Goal: Information Seeking & Learning: Learn about a topic

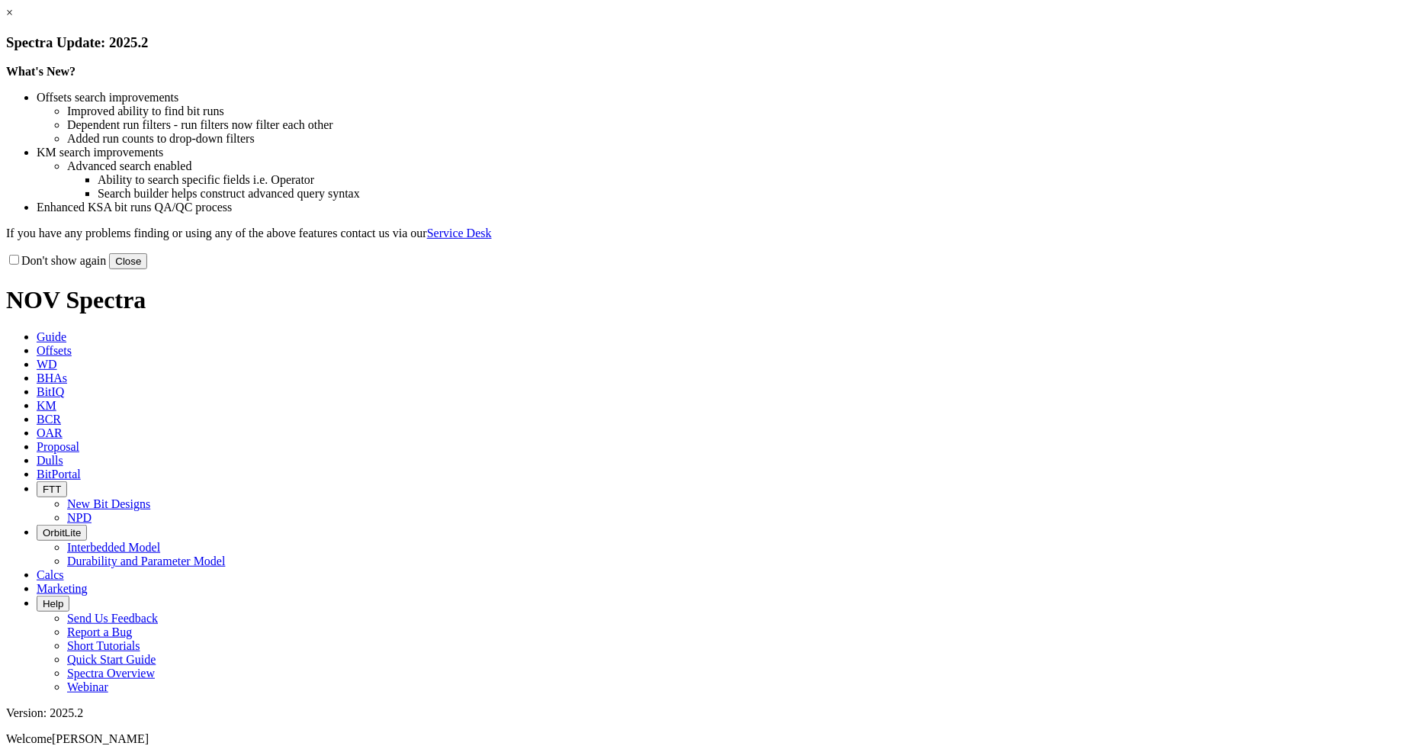
click at [147, 269] on button "Close" at bounding box center [128, 261] width 38 height 16
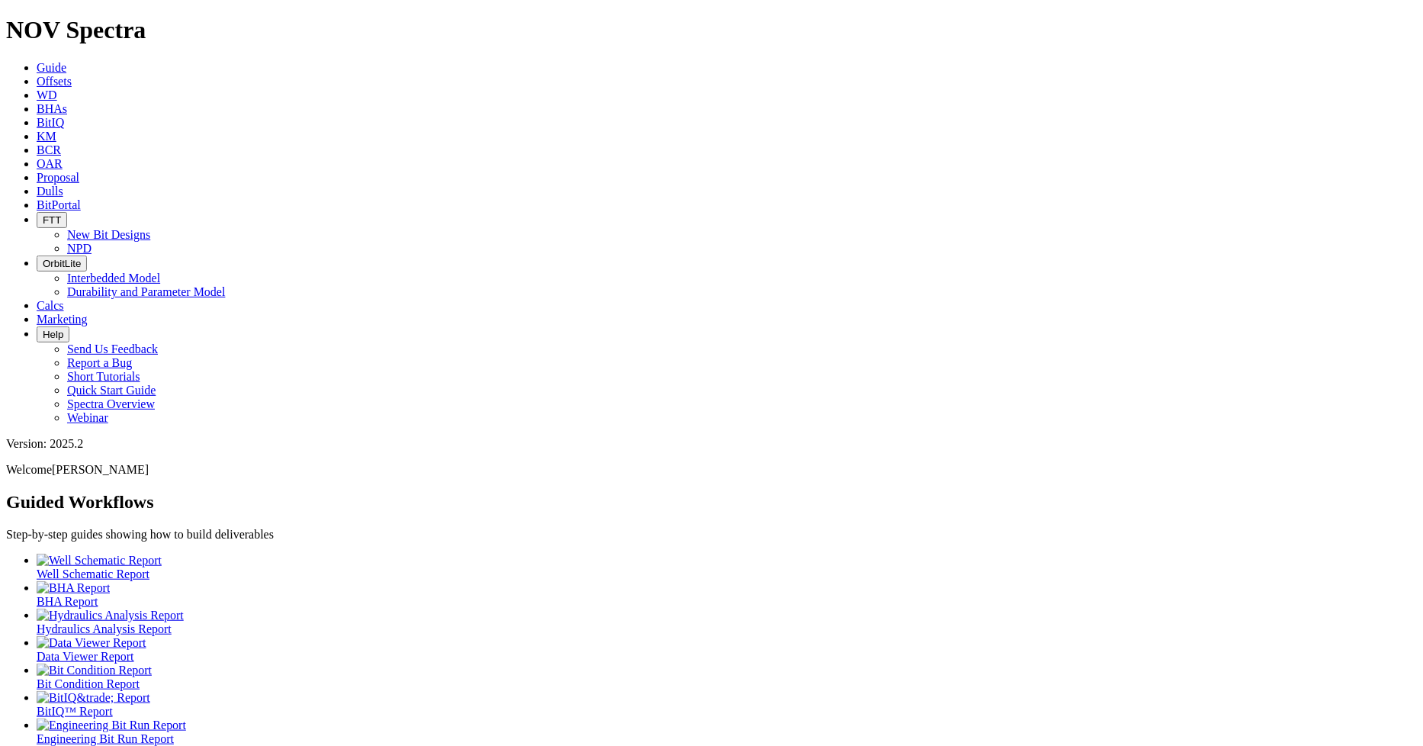
click at [37, 75] on icon at bounding box center [37, 81] width 0 height 13
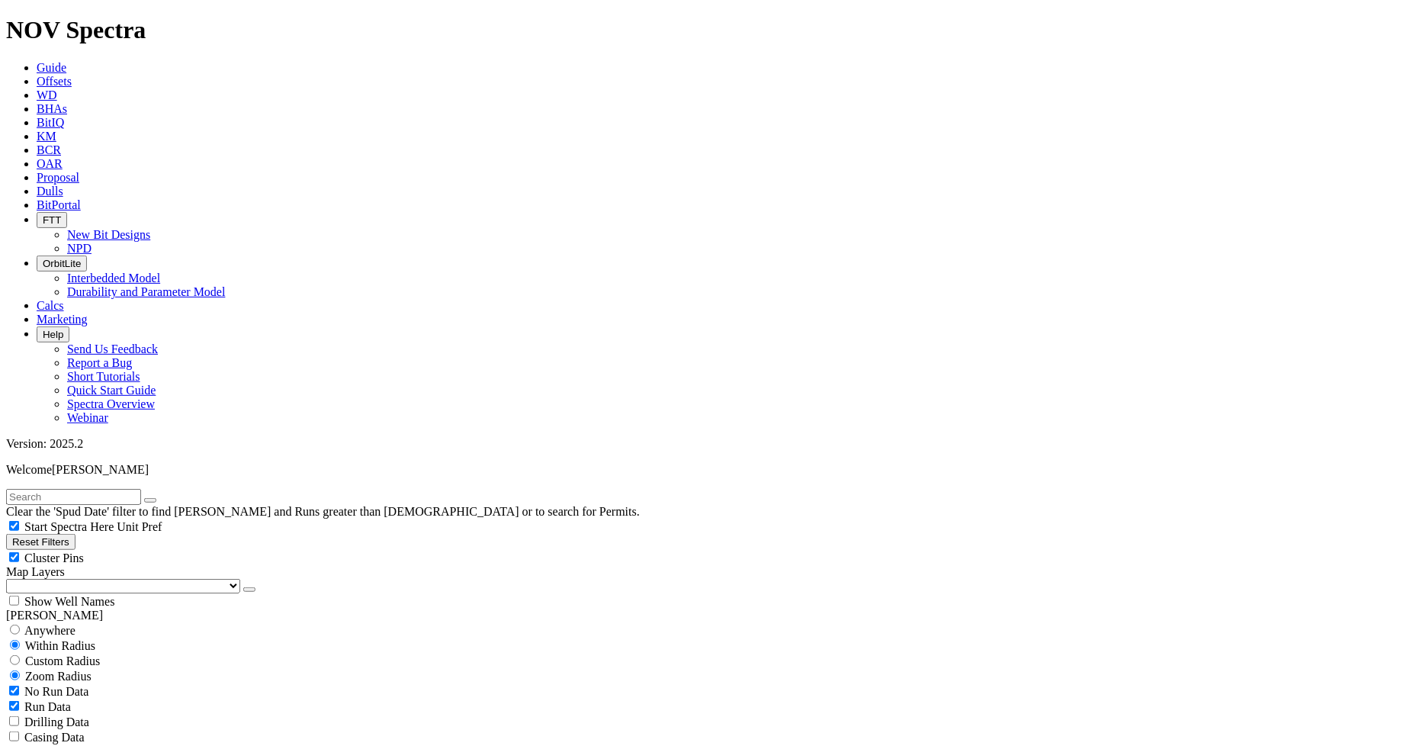
click at [134, 489] on input "text" at bounding box center [73, 497] width 135 height 16
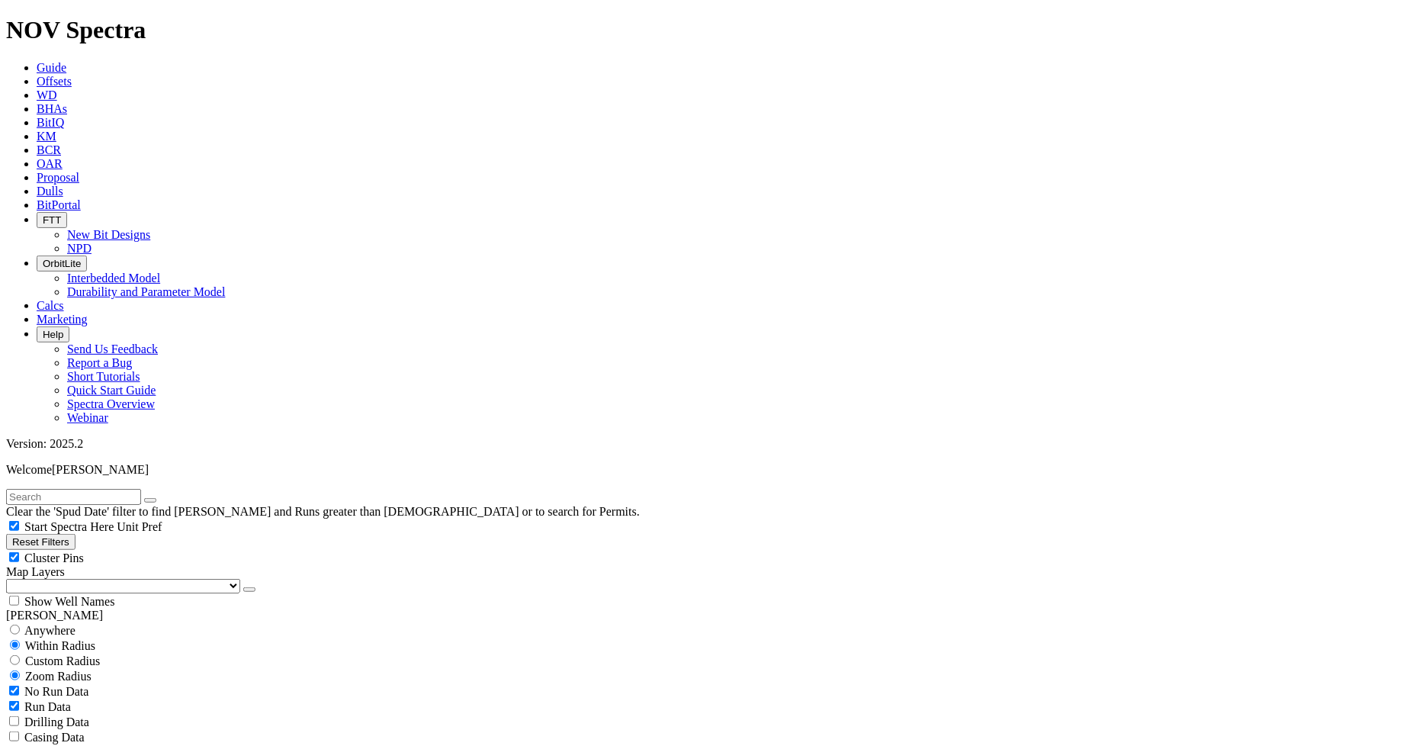
scroll to position [3622, 0]
type input "A262749"
click at [20, 625] on input "radio" at bounding box center [15, 630] width 10 height 10
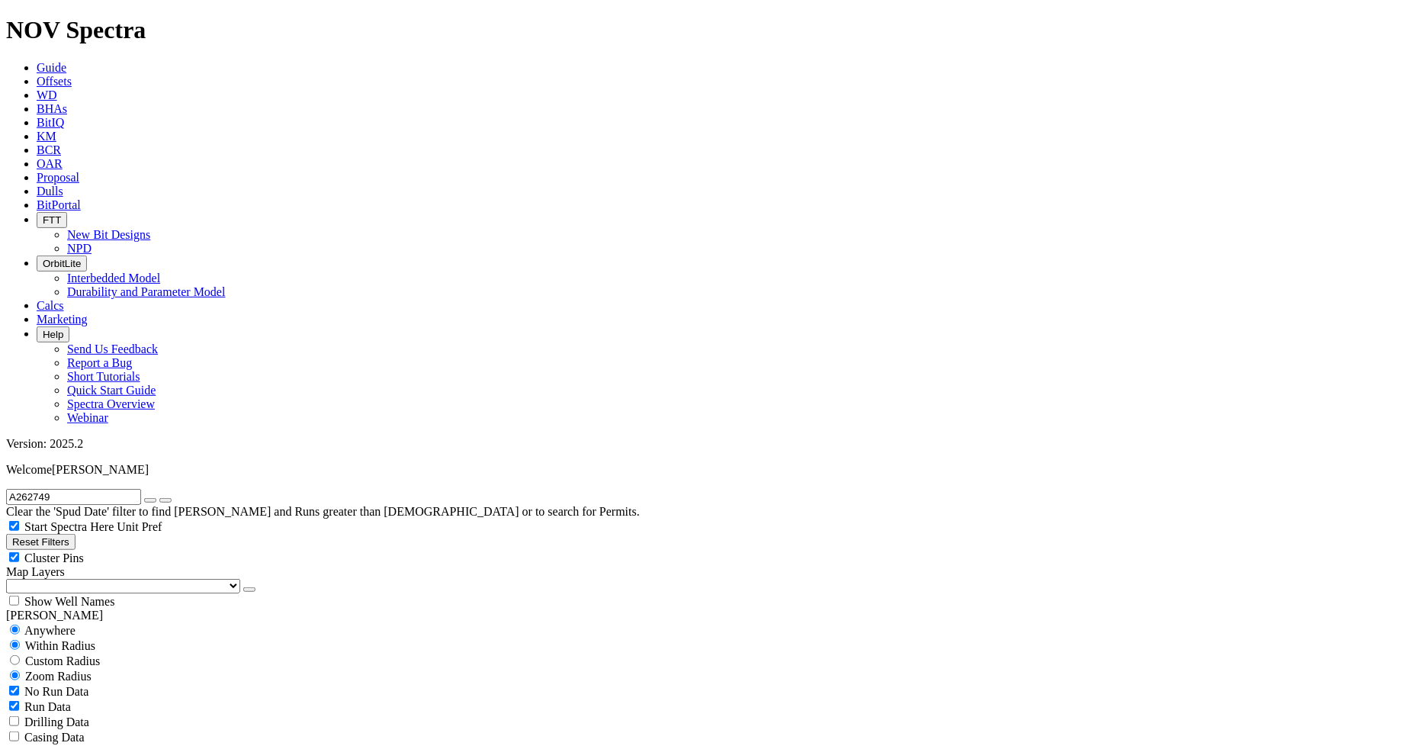
radio input "true"
radio input "false"
radio input "true"
click at [150, 500] on icon "button" at bounding box center [150, 500] width 0 height 0
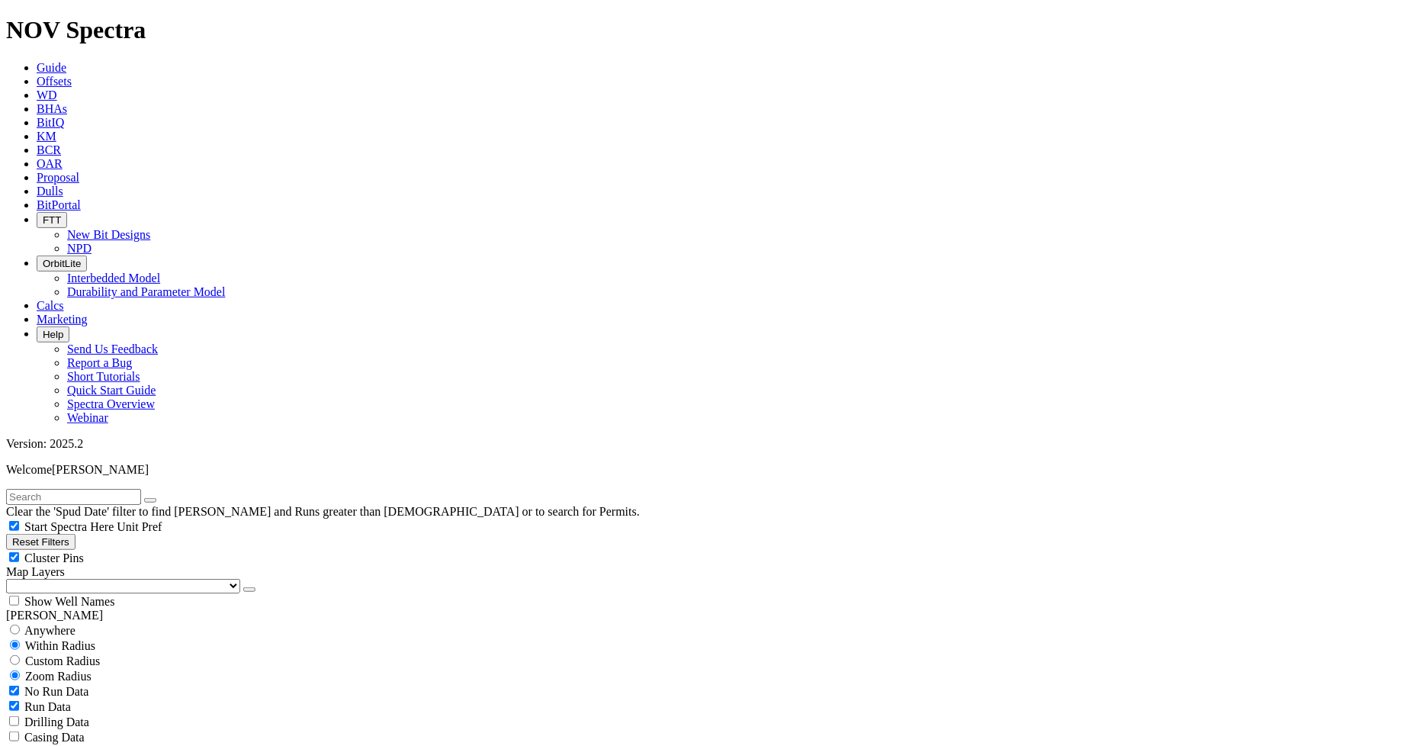
scroll to position [423, 0]
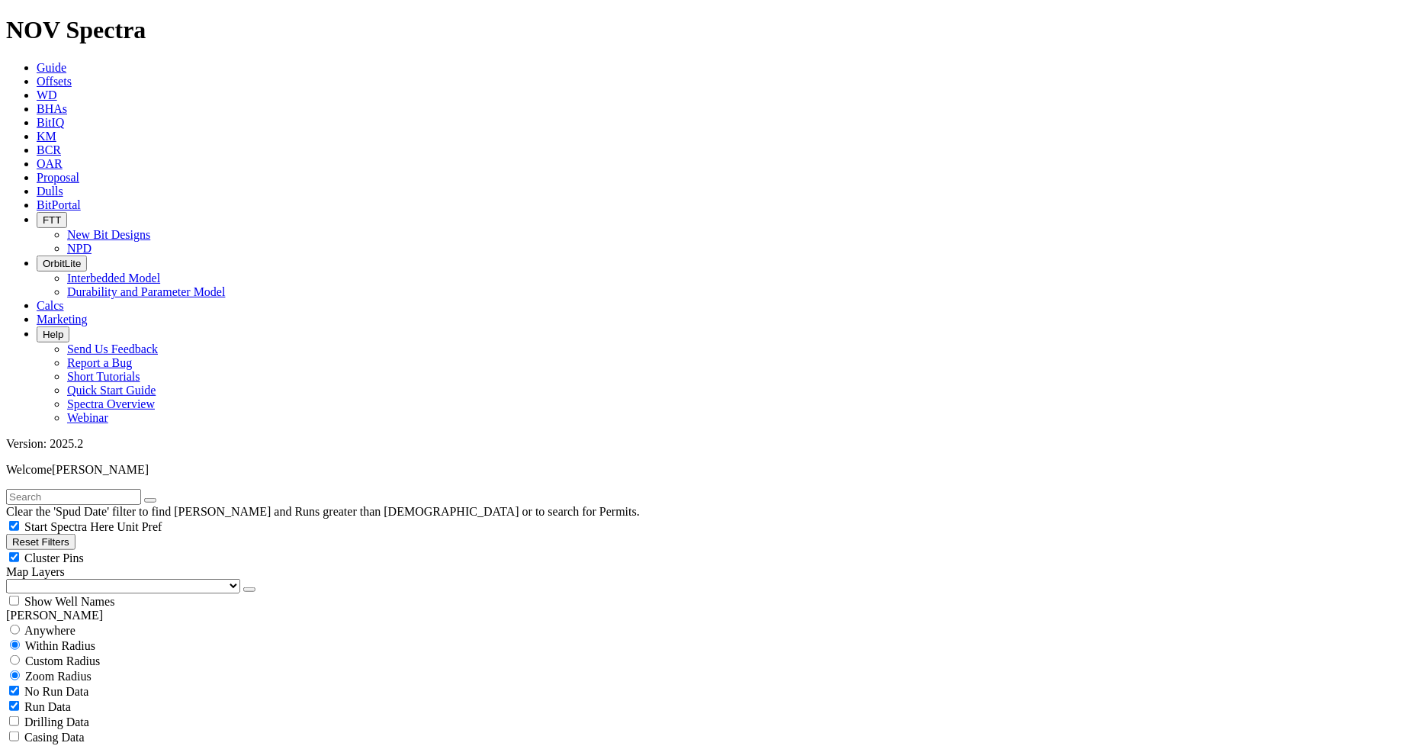
scroll to position [4090, 0]
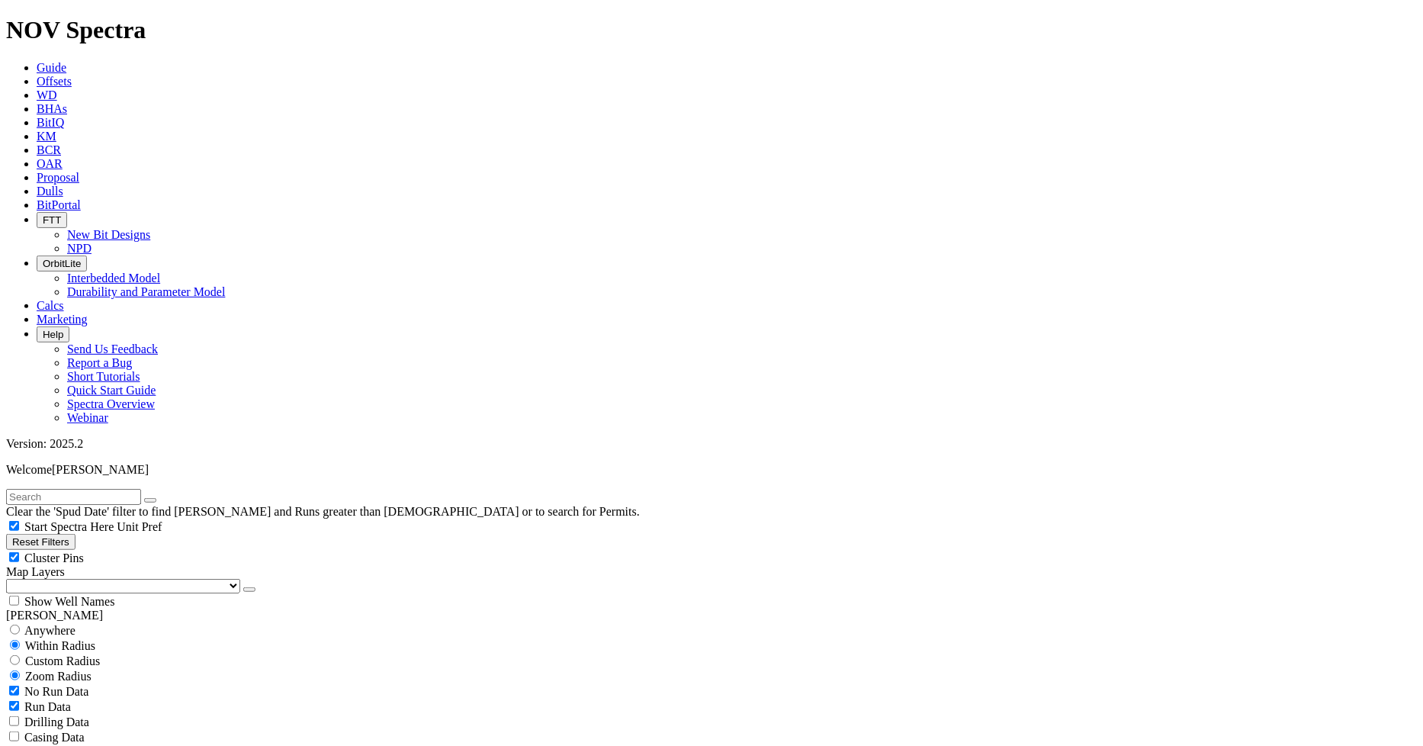
scroll to position [0, 0]
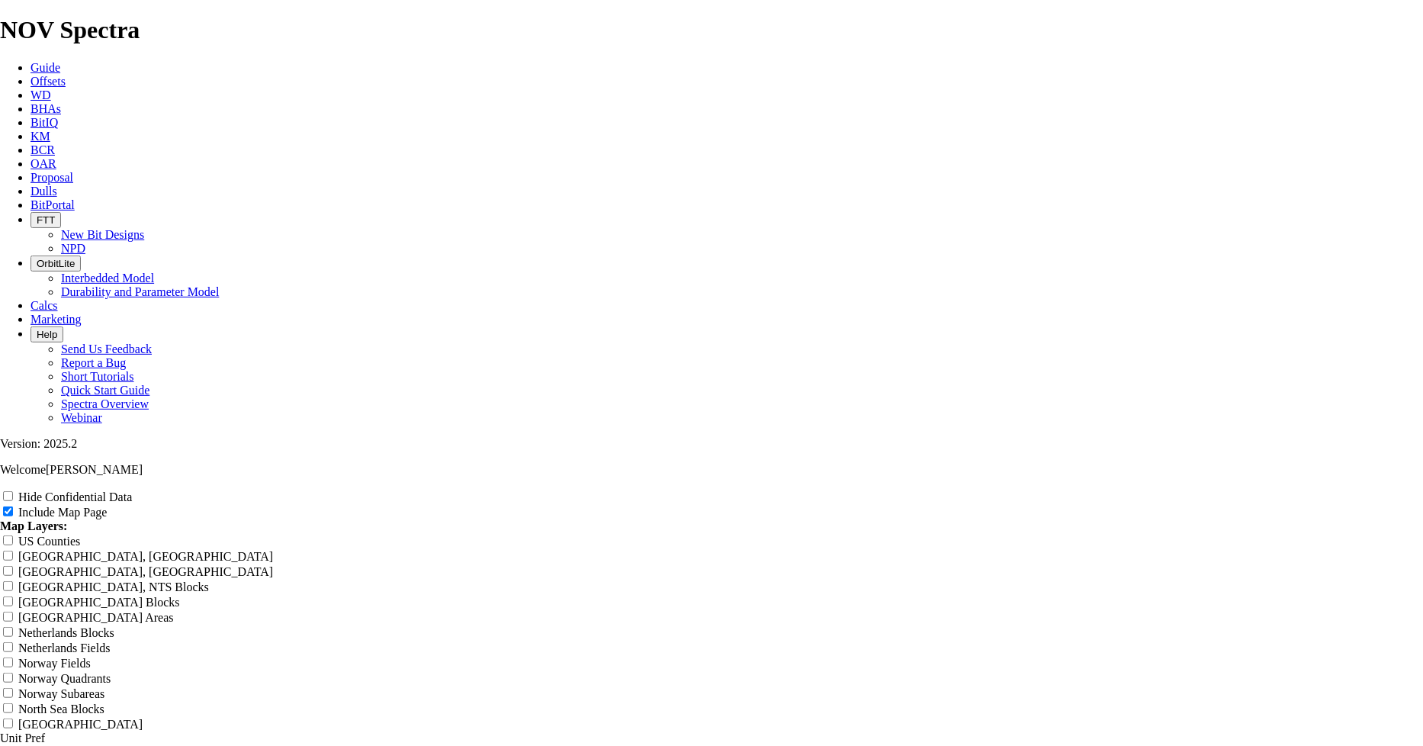
scroll to position [1864, 0]
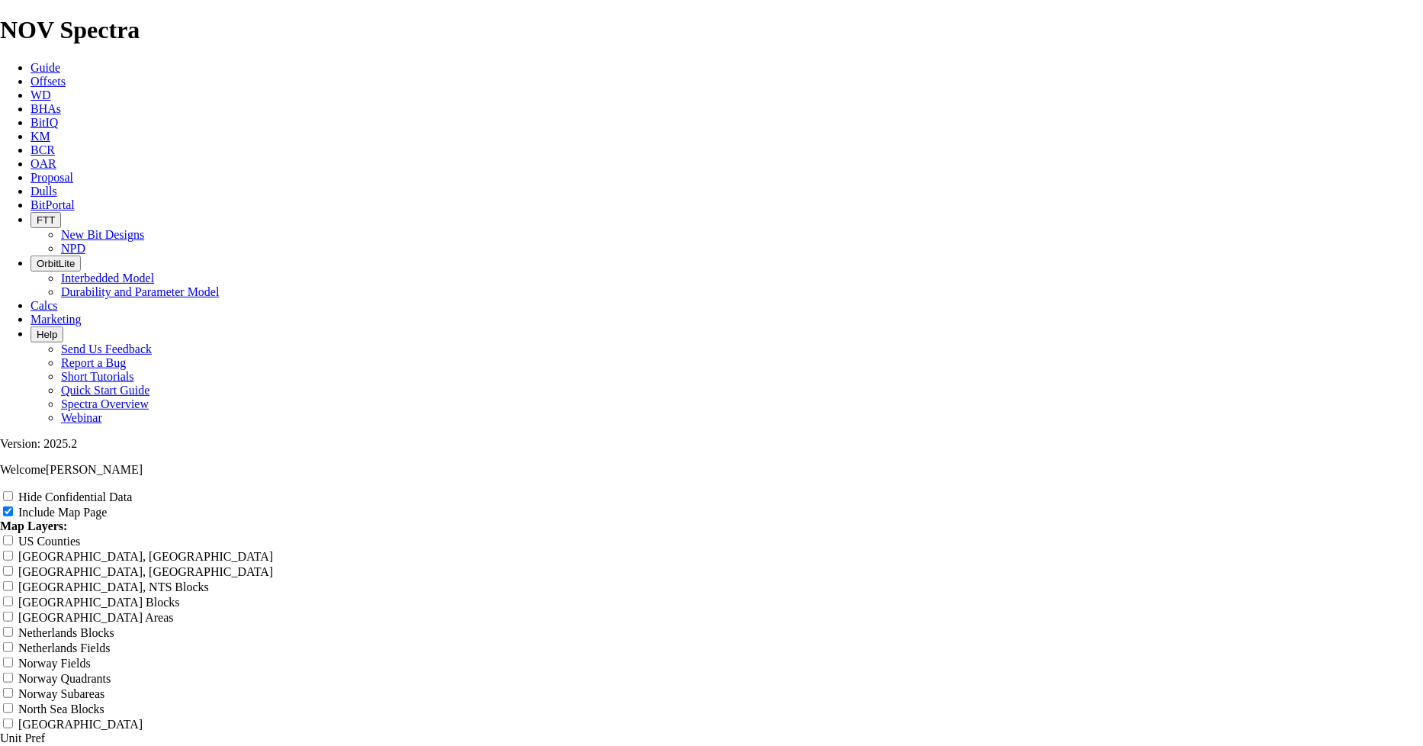
radio input "true"
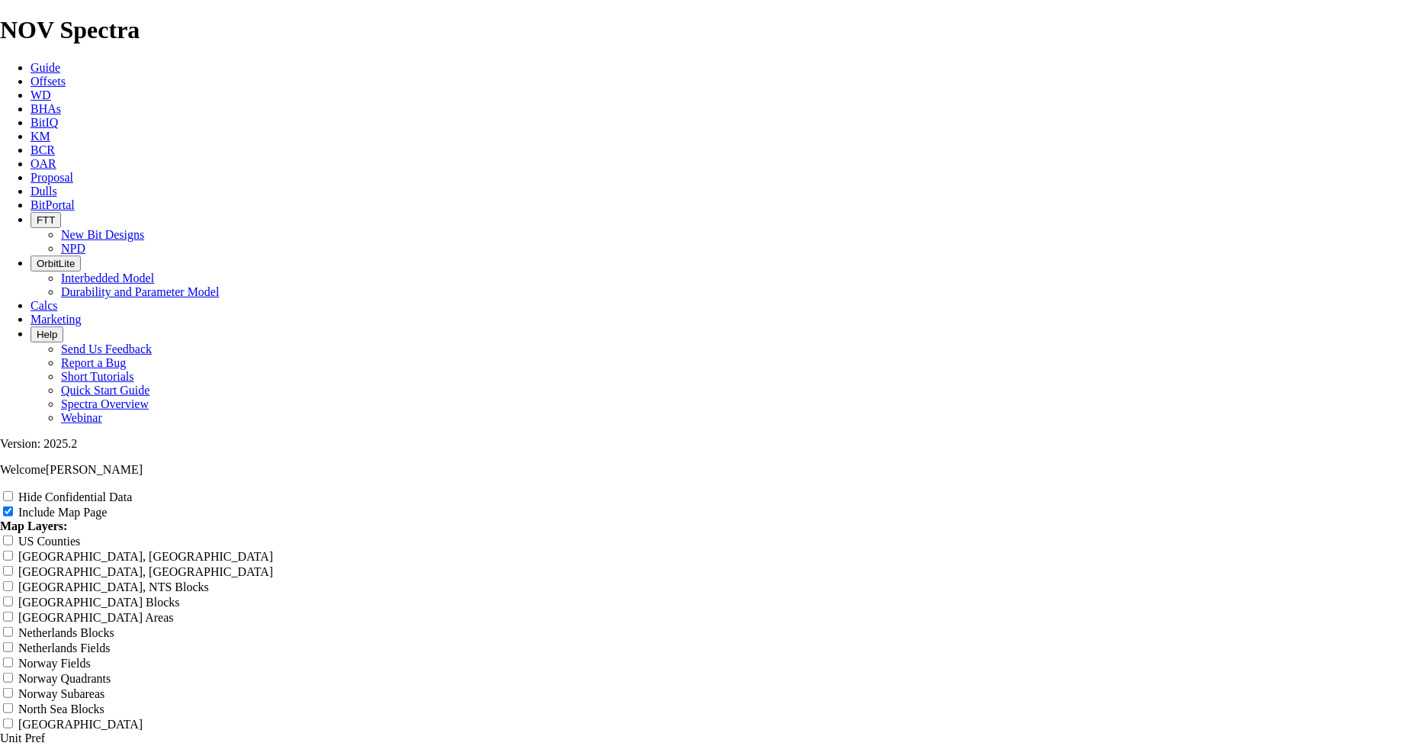
radio input "true"
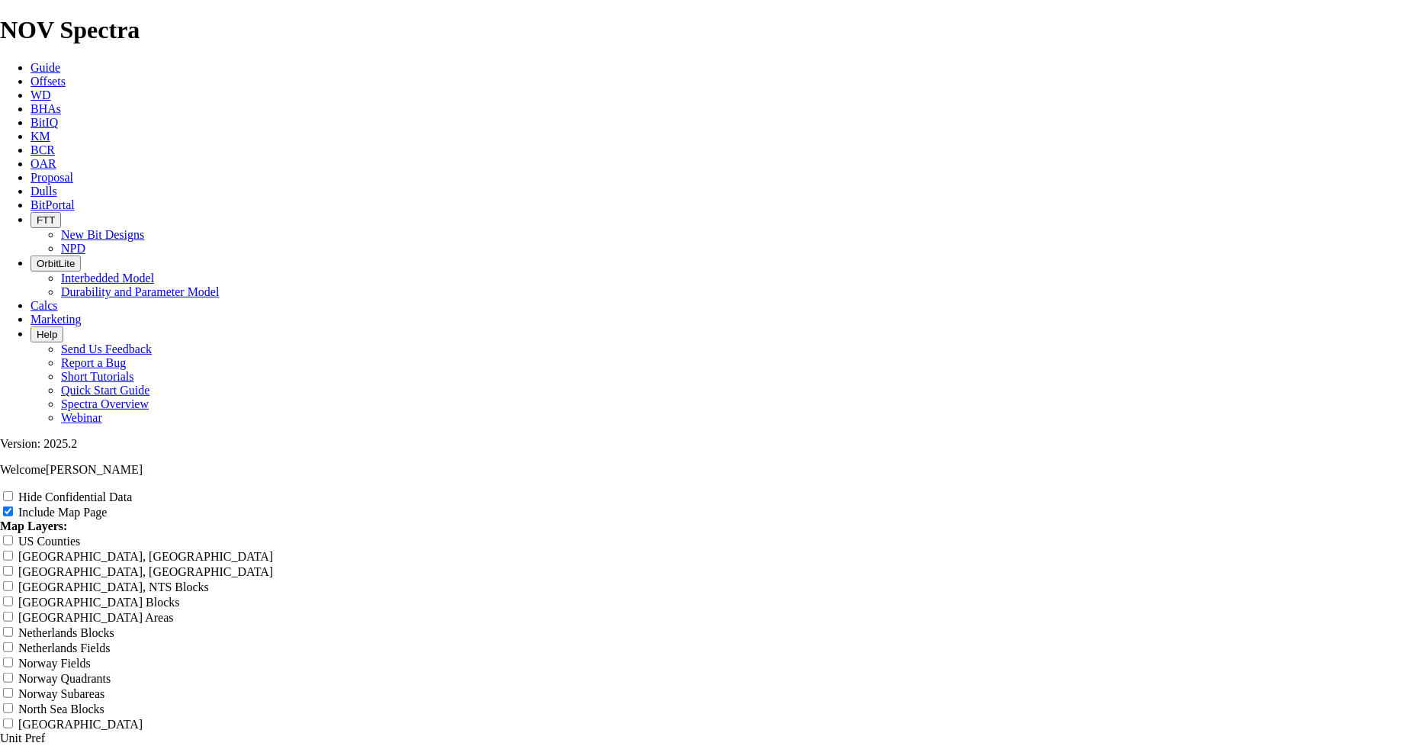
drag, startPoint x: 725, startPoint y: 237, endPoint x: 723, endPoint y: 214, distance: 23.0
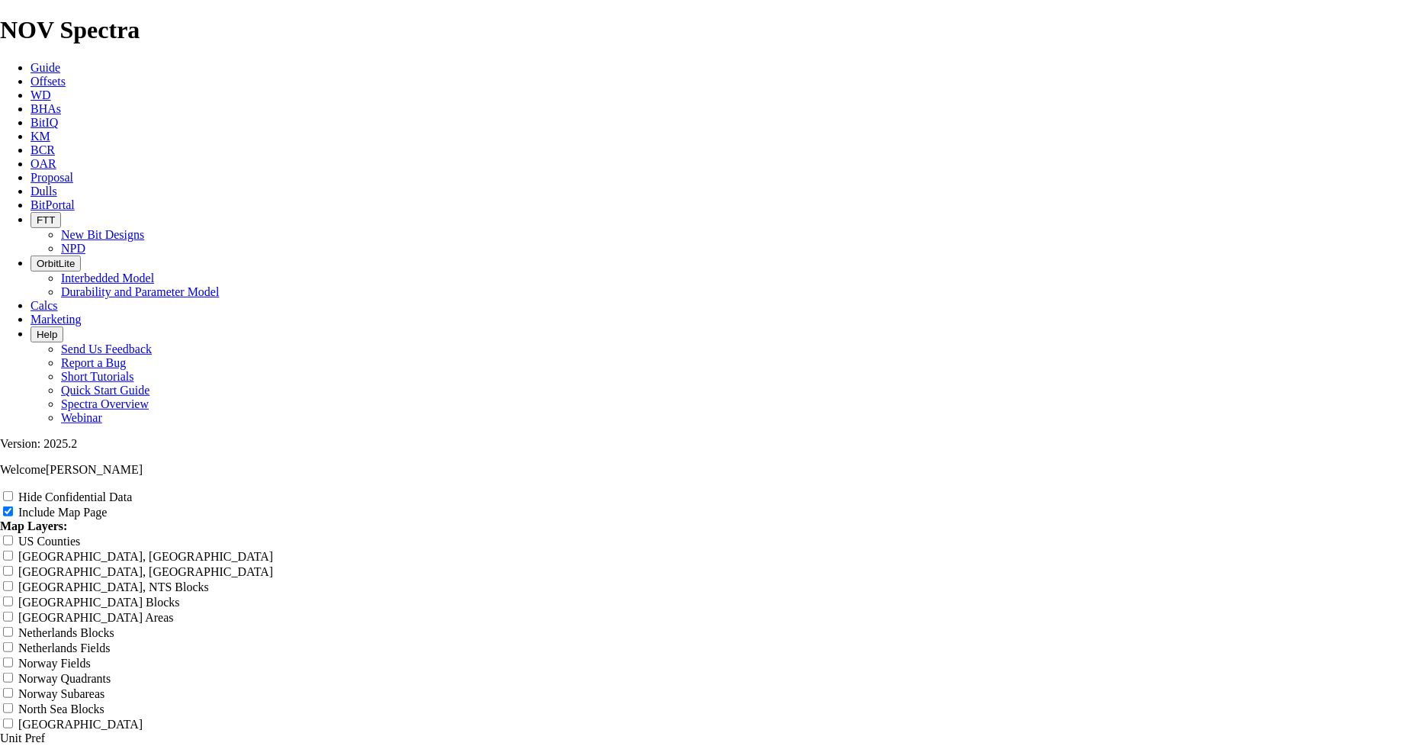
type input "W"
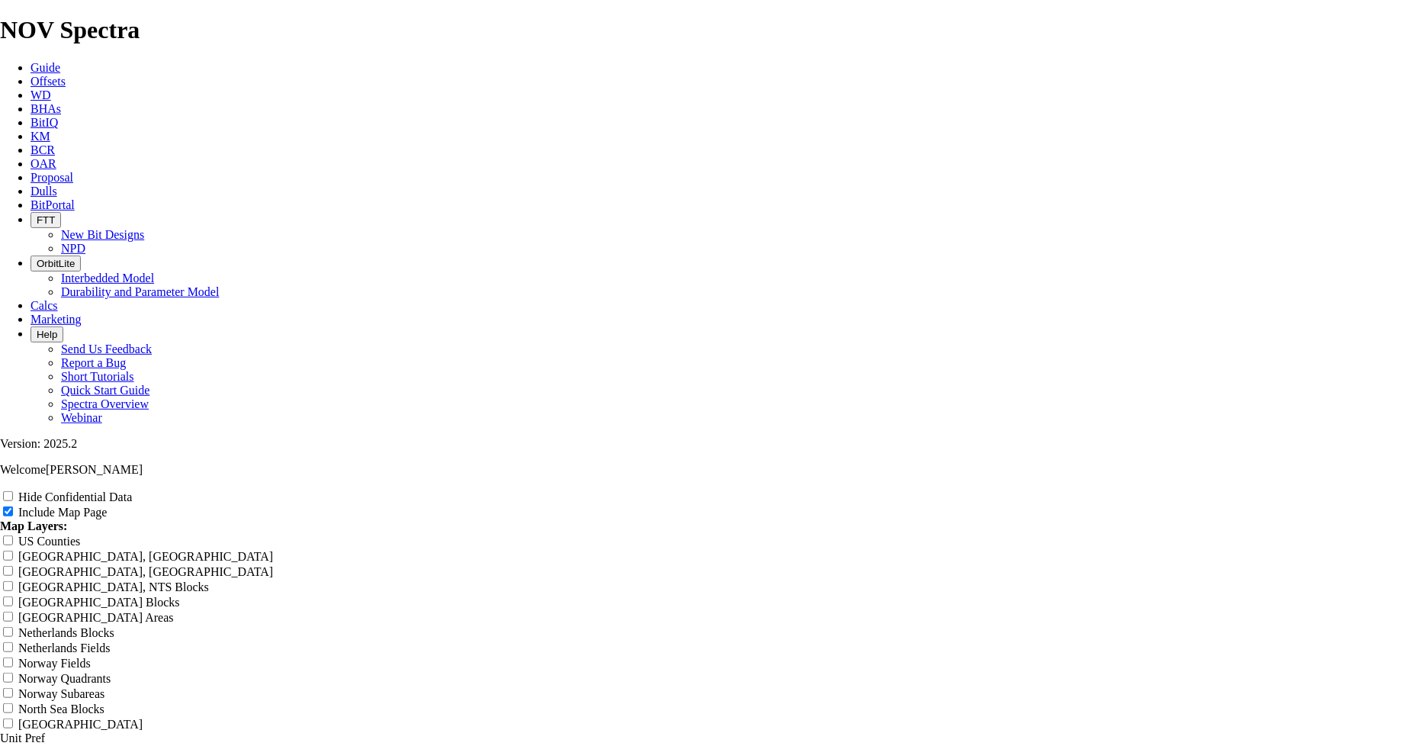
type input "W"
type input "Wh"
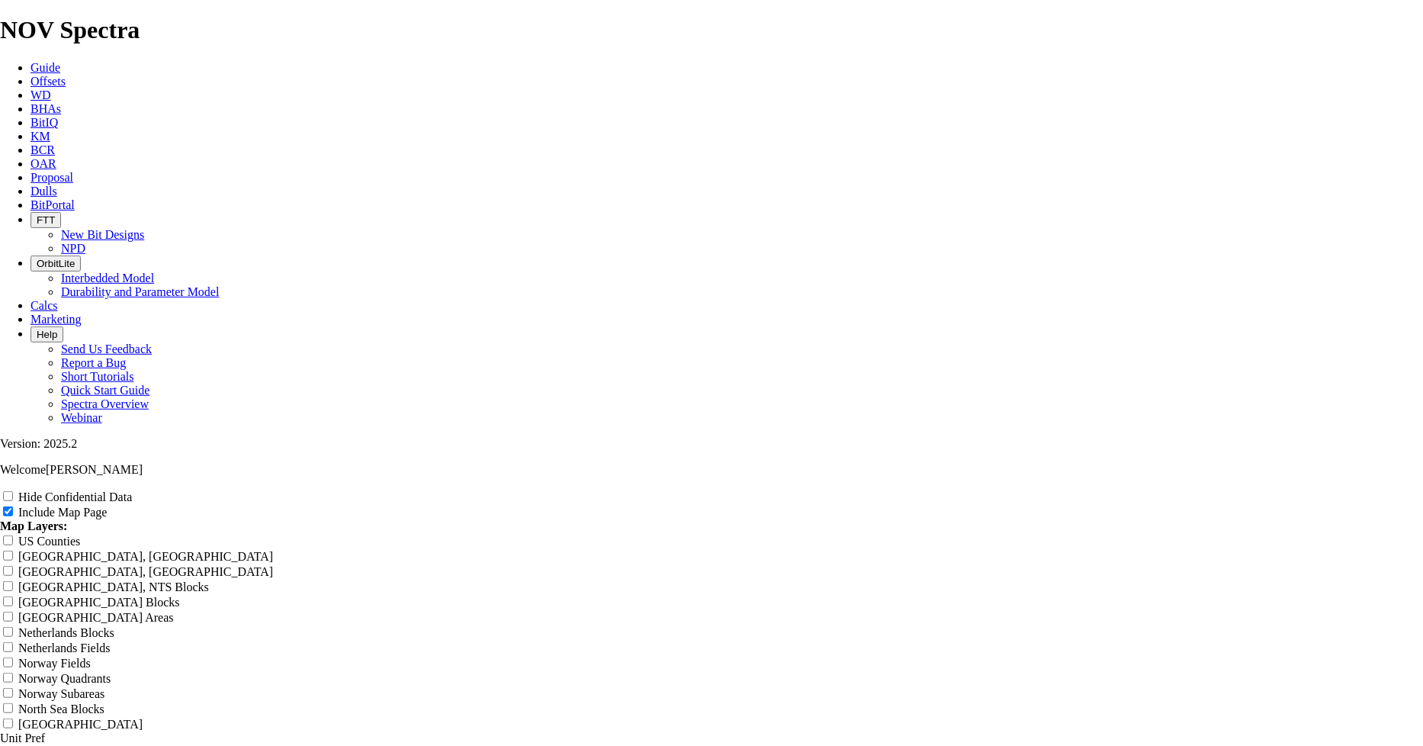
type input "Wh"
type input "Whi"
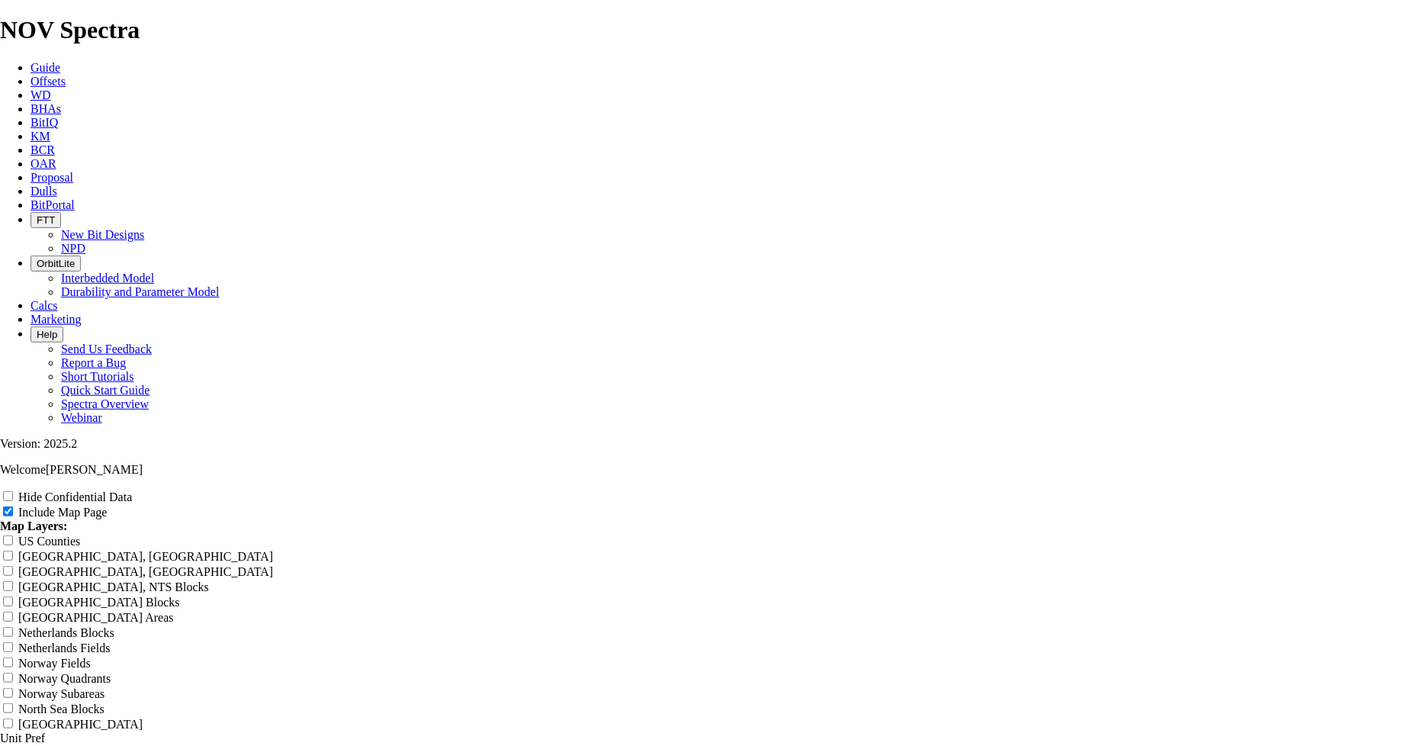
type input "Whi"
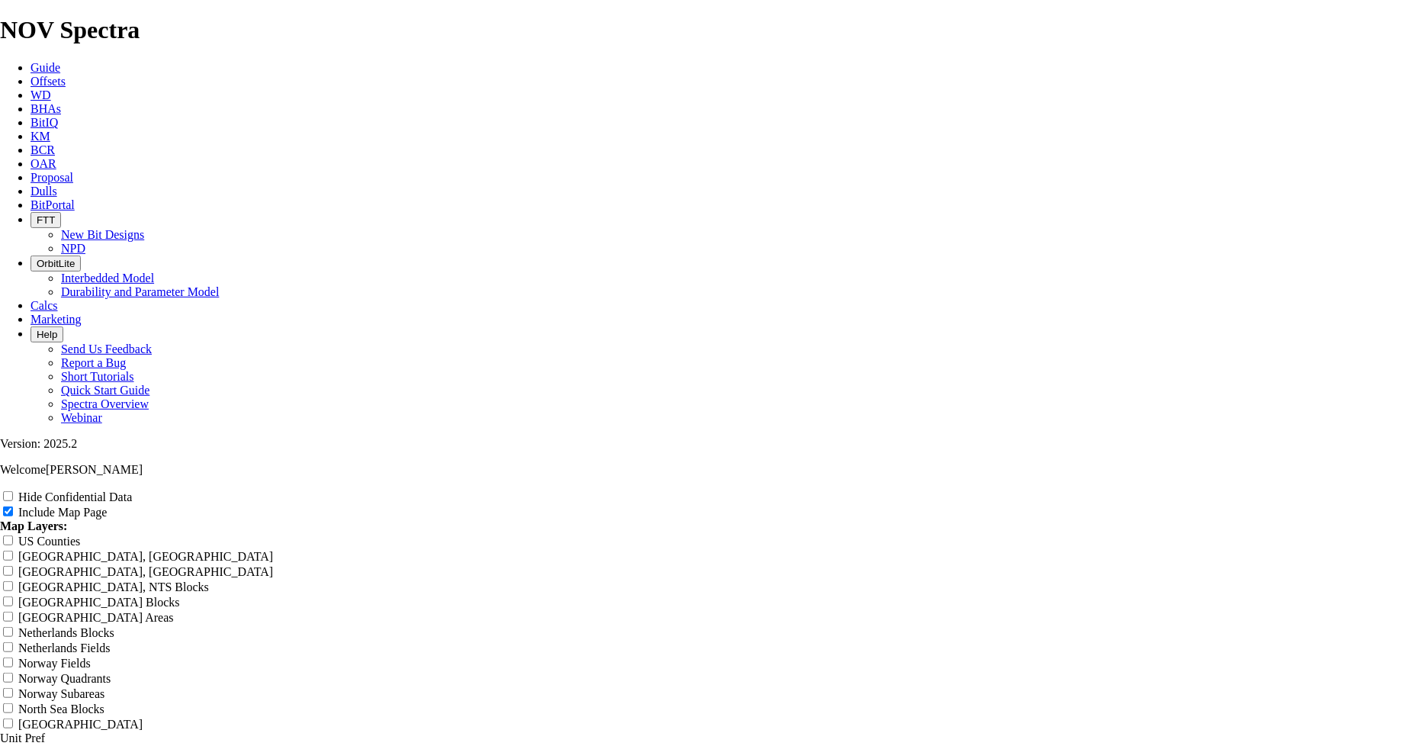
type input "Whit"
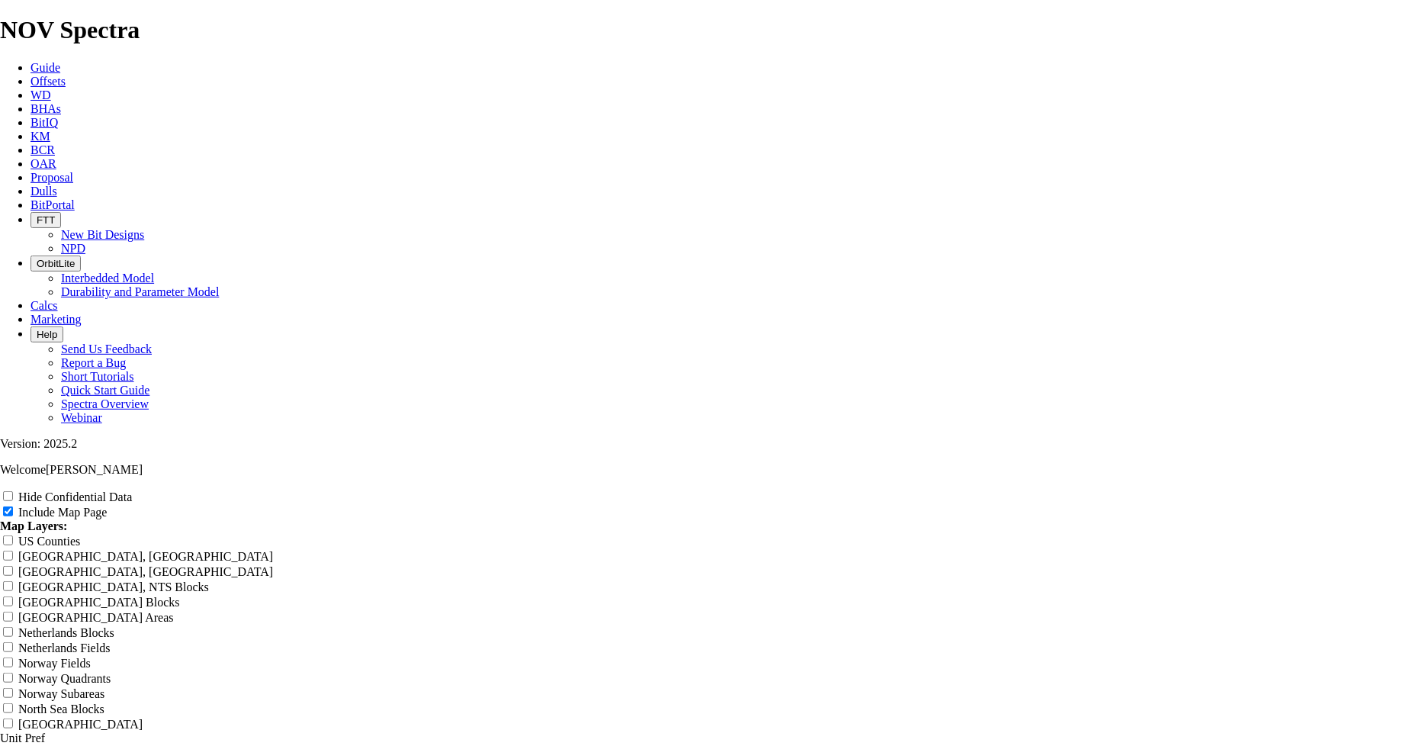
type input "Whit"
type input "Whita"
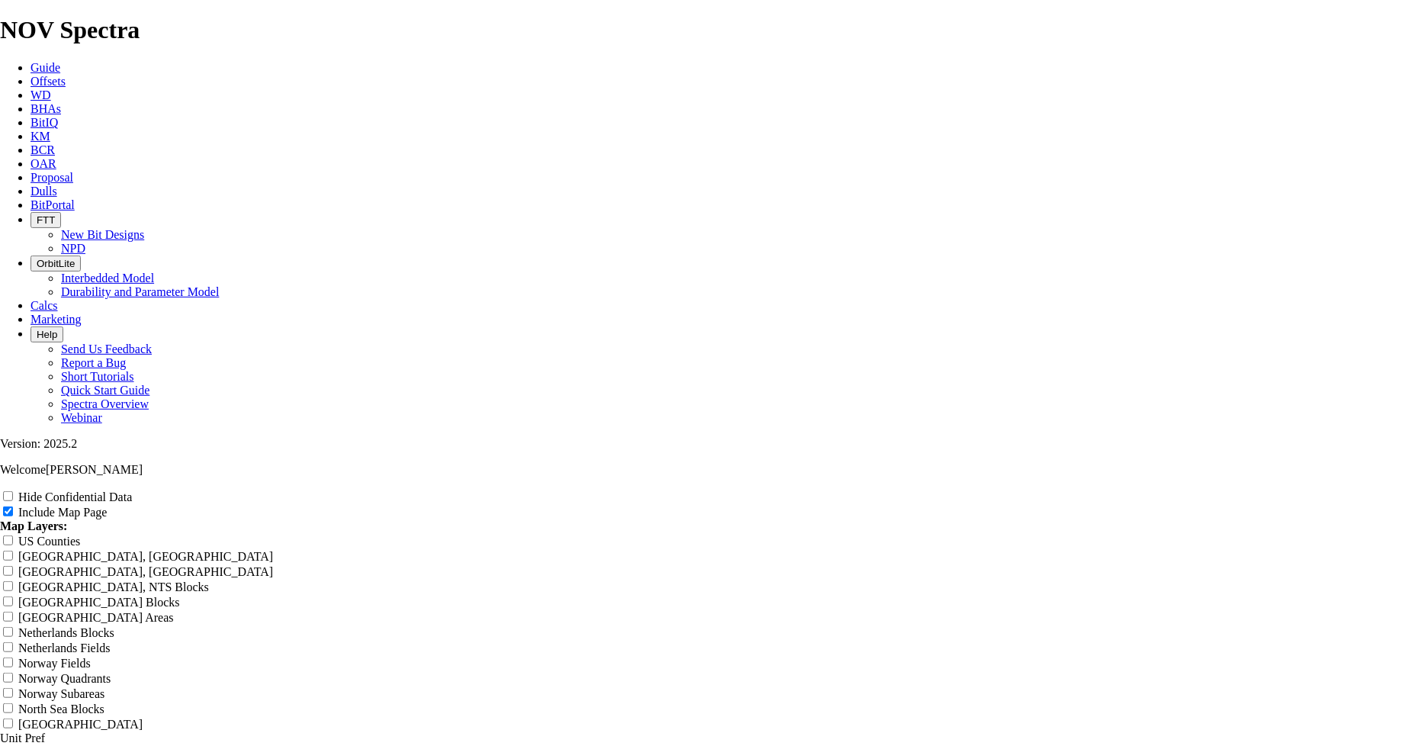
type input "Whita"
type input "Whitak"
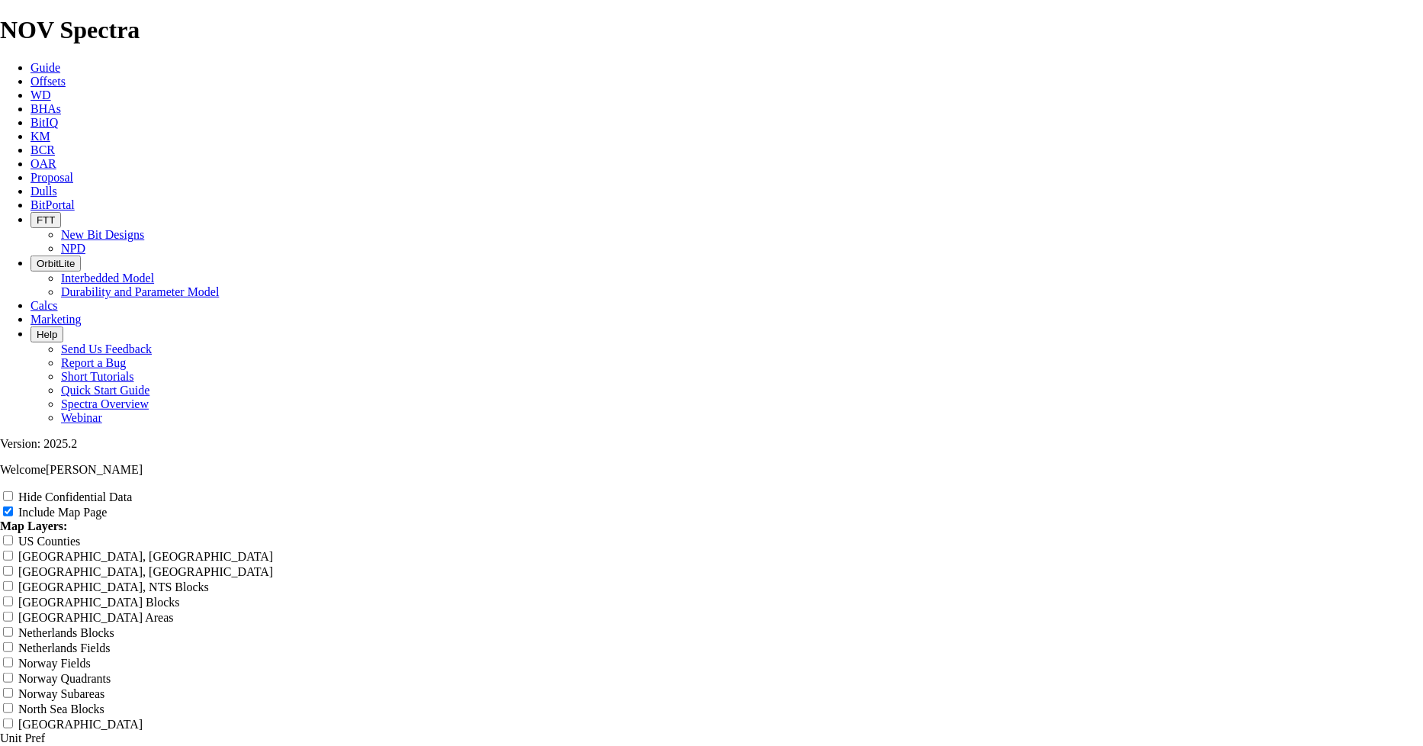
type input "Whitak"
type input "Whitake"
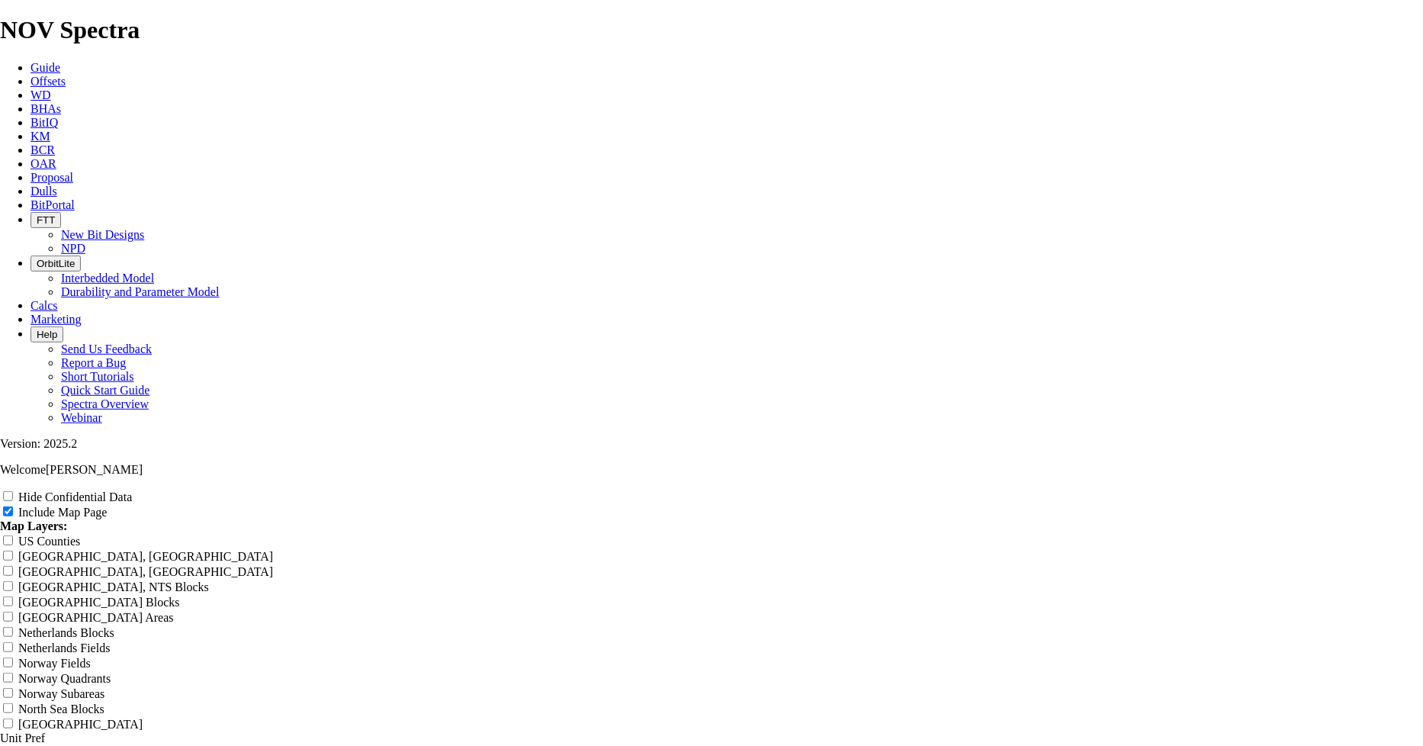
type input "Whitake"
type input "[PERSON_NAME]"
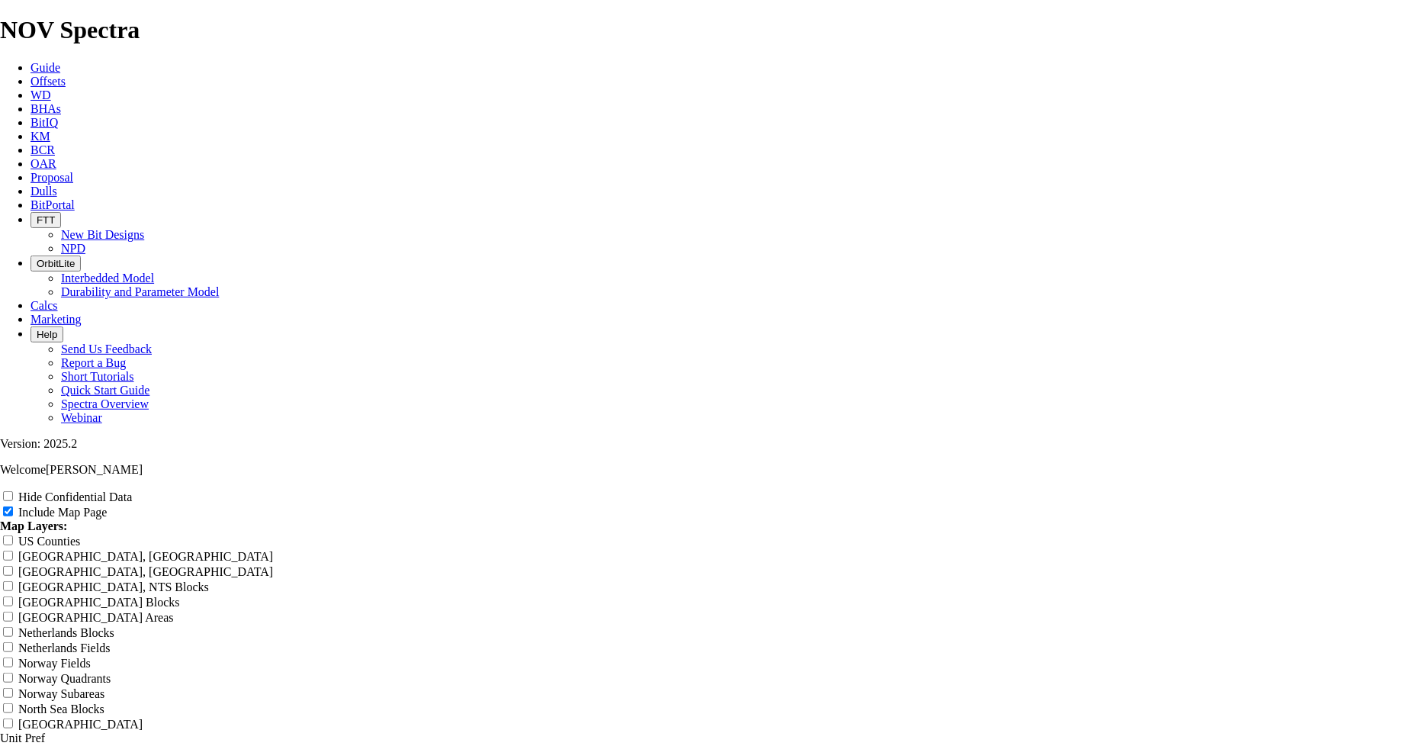
type input "[PERSON_NAME]"
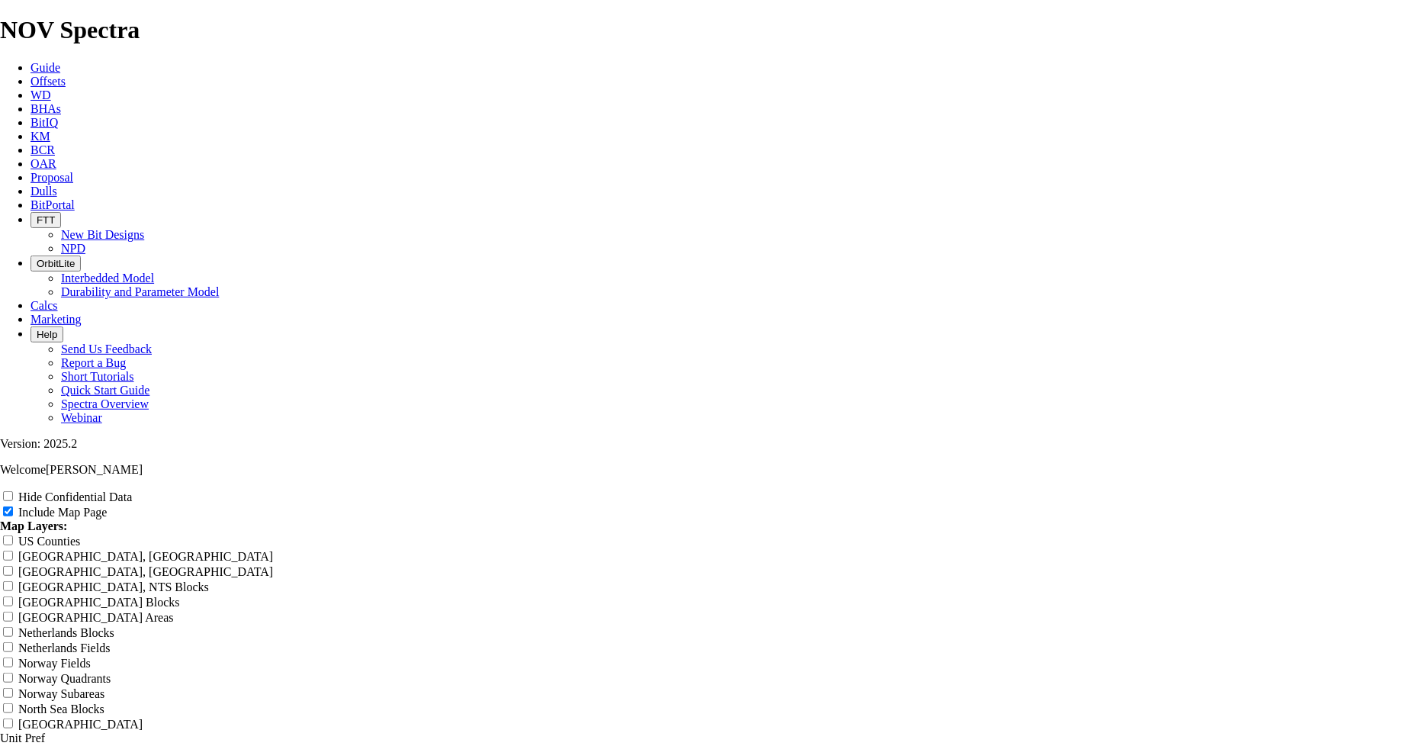
type input "[PERSON_NAME] 1"
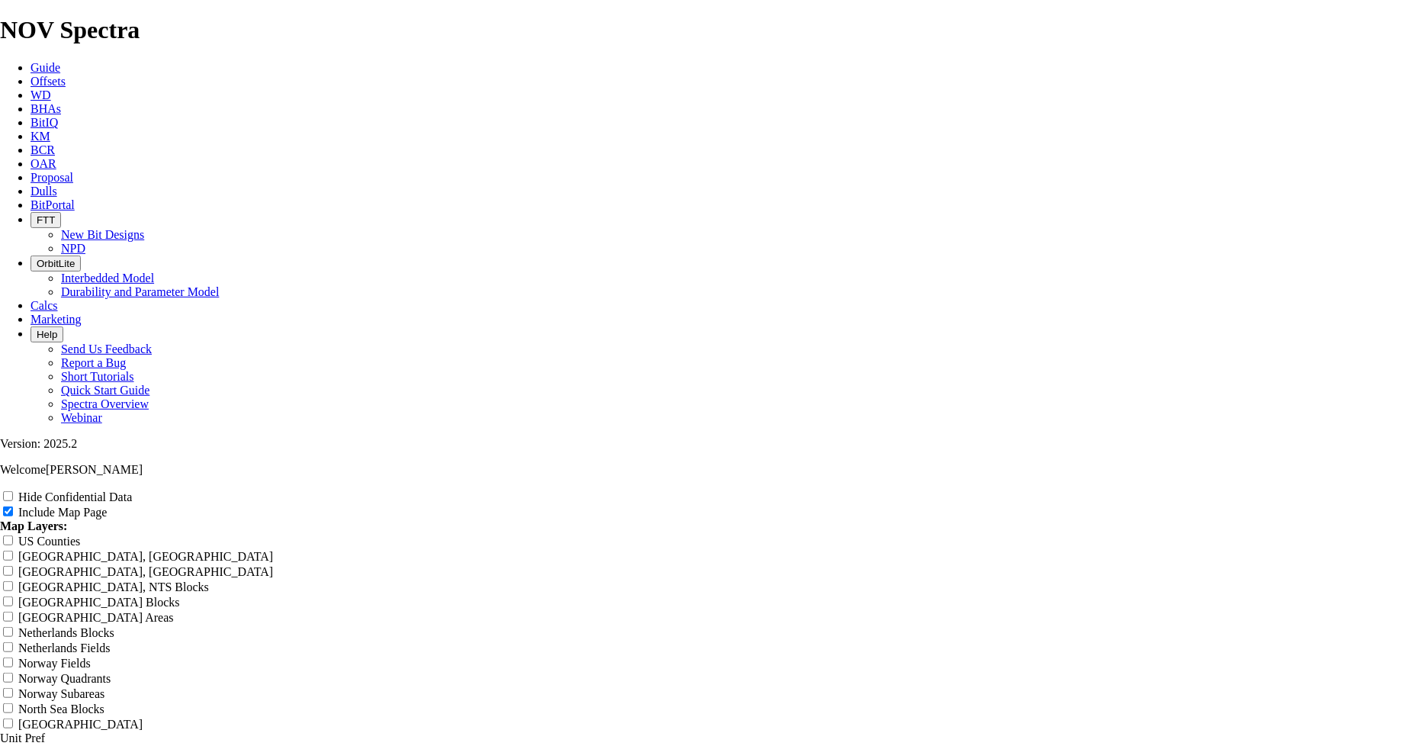
type input "[PERSON_NAME] 1"
type input "[PERSON_NAME] 1H"
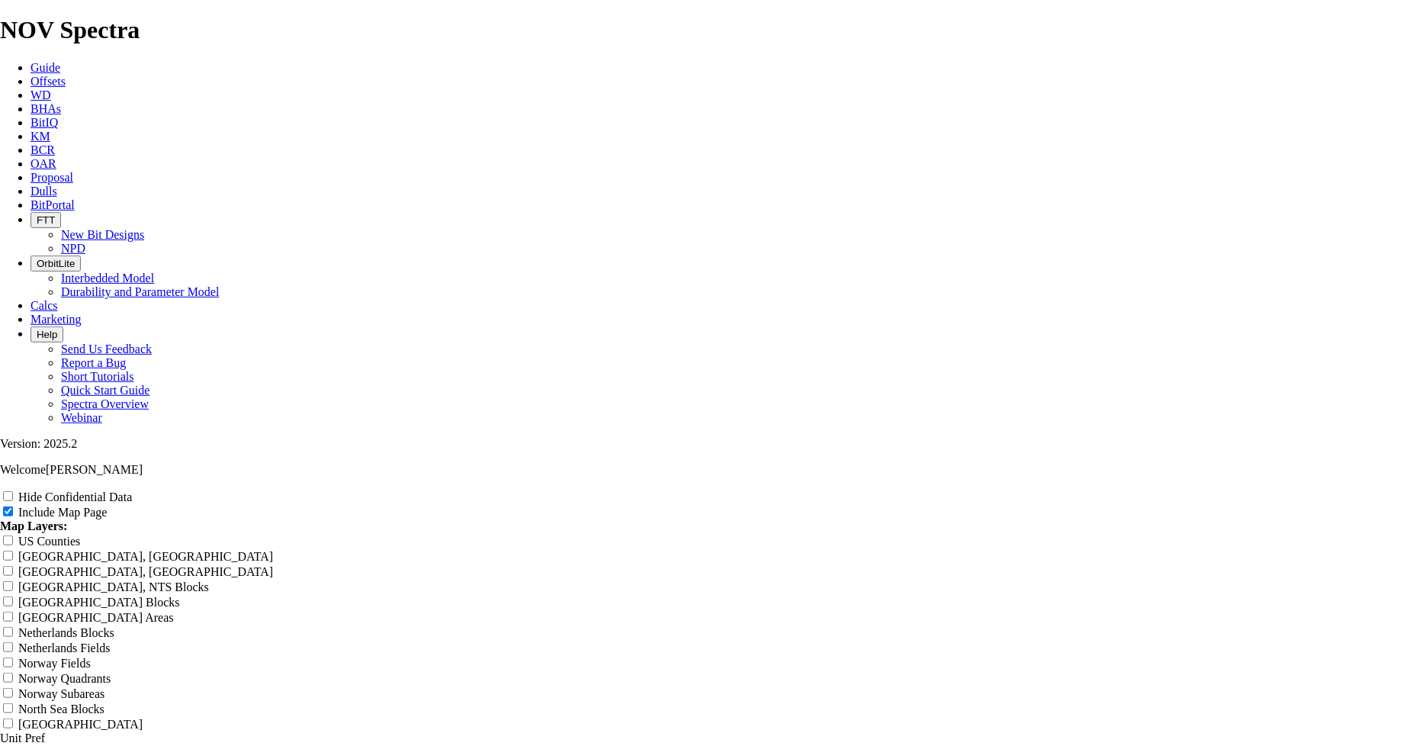
type input "[PERSON_NAME] 1H"
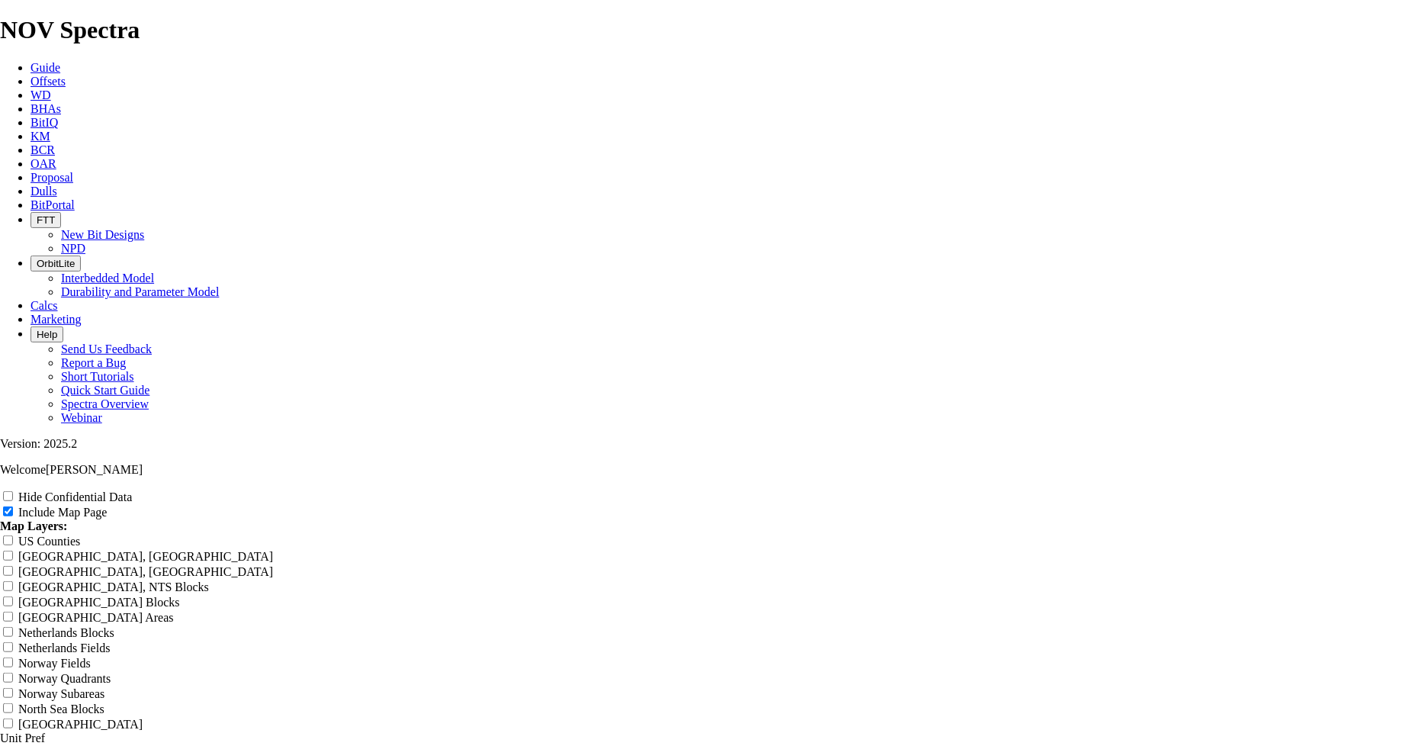
click at [1289, 489] on div "Hide Confidential Data" at bounding box center [711, 496] width 1423 height 15
click at [13, 491] on input "Hide Confidential Data" at bounding box center [8, 496] width 10 height 10
checkbox input "false"
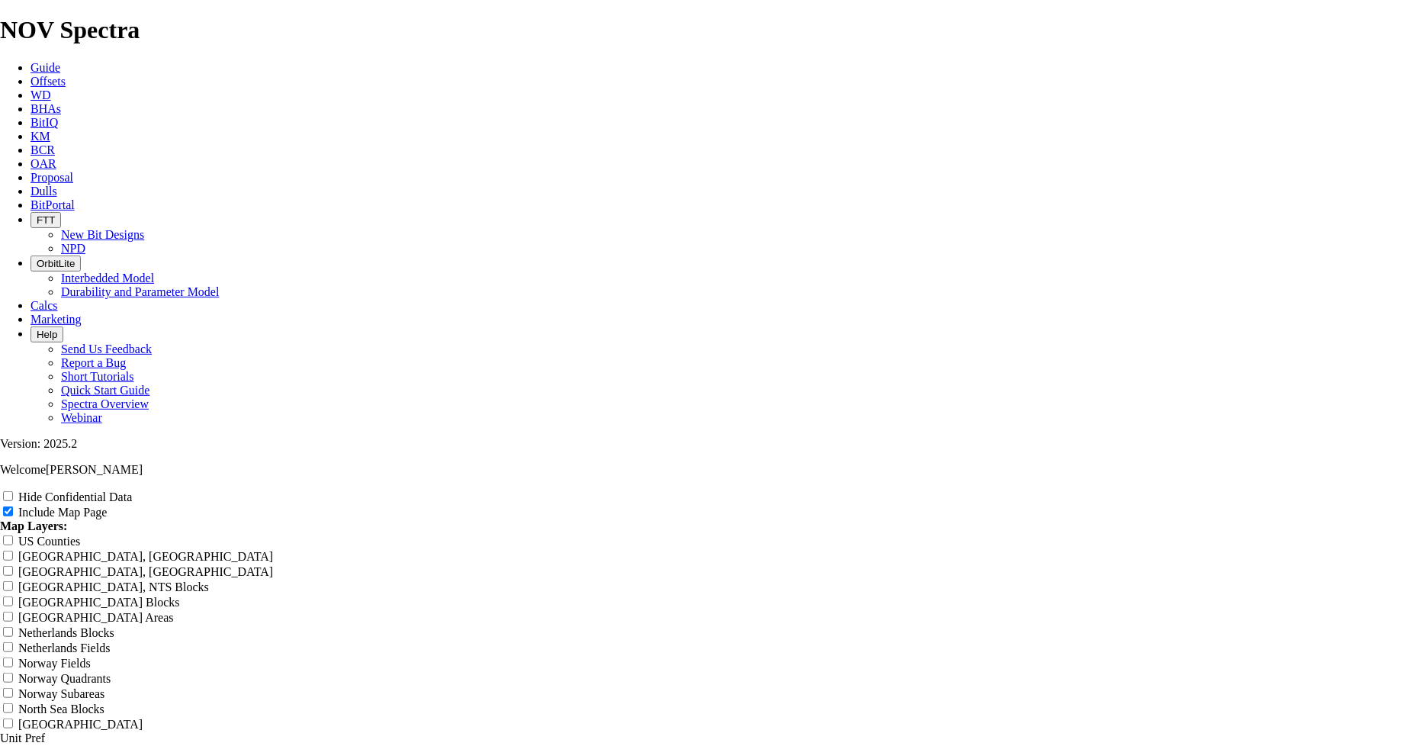
click at [24, 745] on link "Print" at bounding box center [12, 751] width 24 height 13
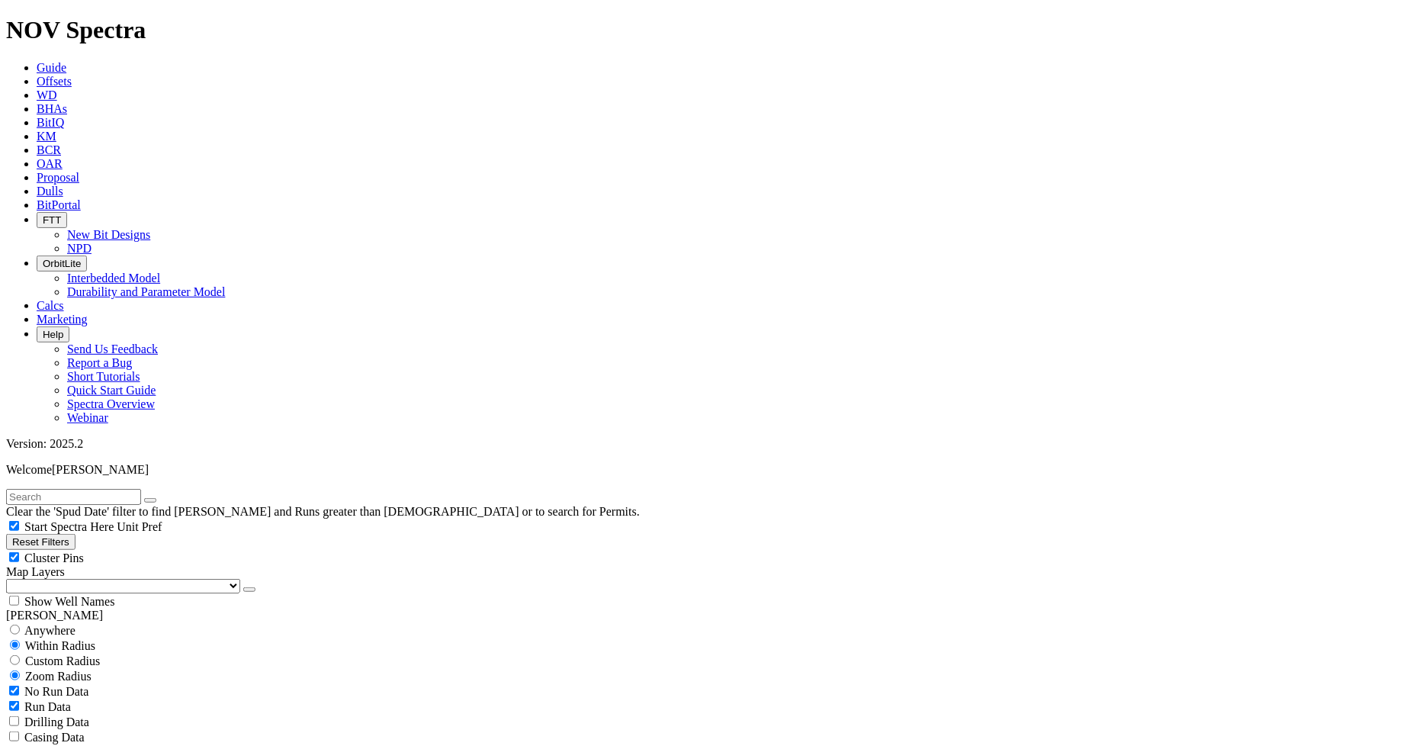
click at [133, 489] on input "text" at bounding box center [73, 497] width 135 height 16
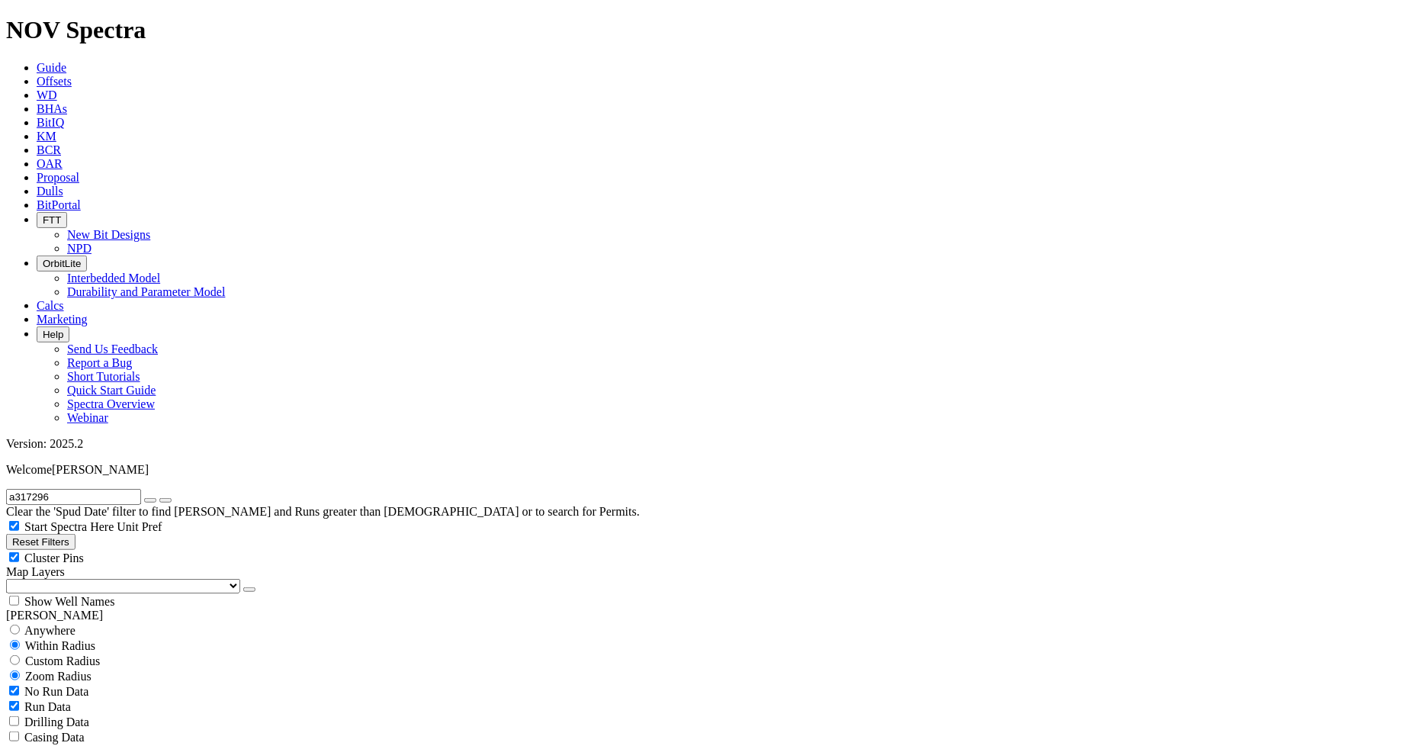
type input "a317296"
click at [20, 625] on input "radio" at bounding box center [15, 630] width 10 height 10
radio input "true"
radio input "false"
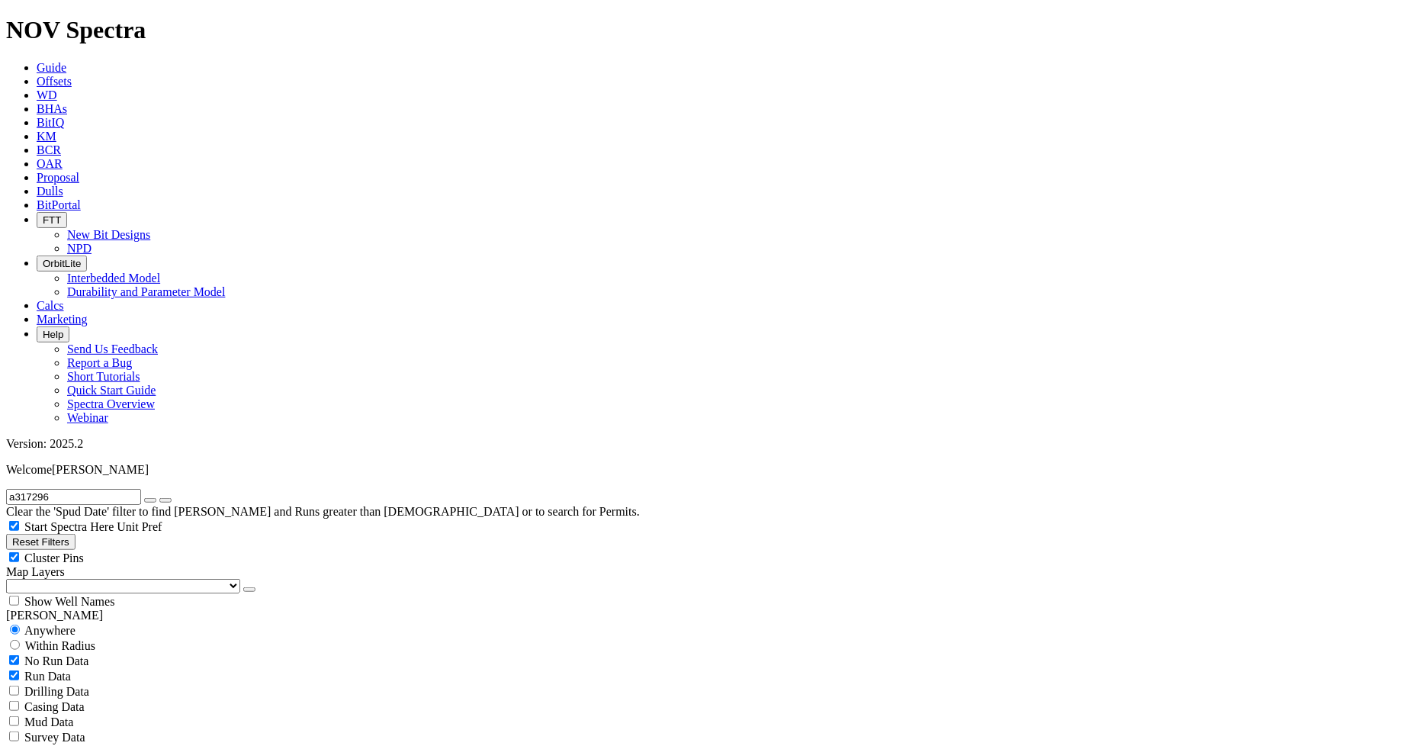
radio input "false"
radio input "true"
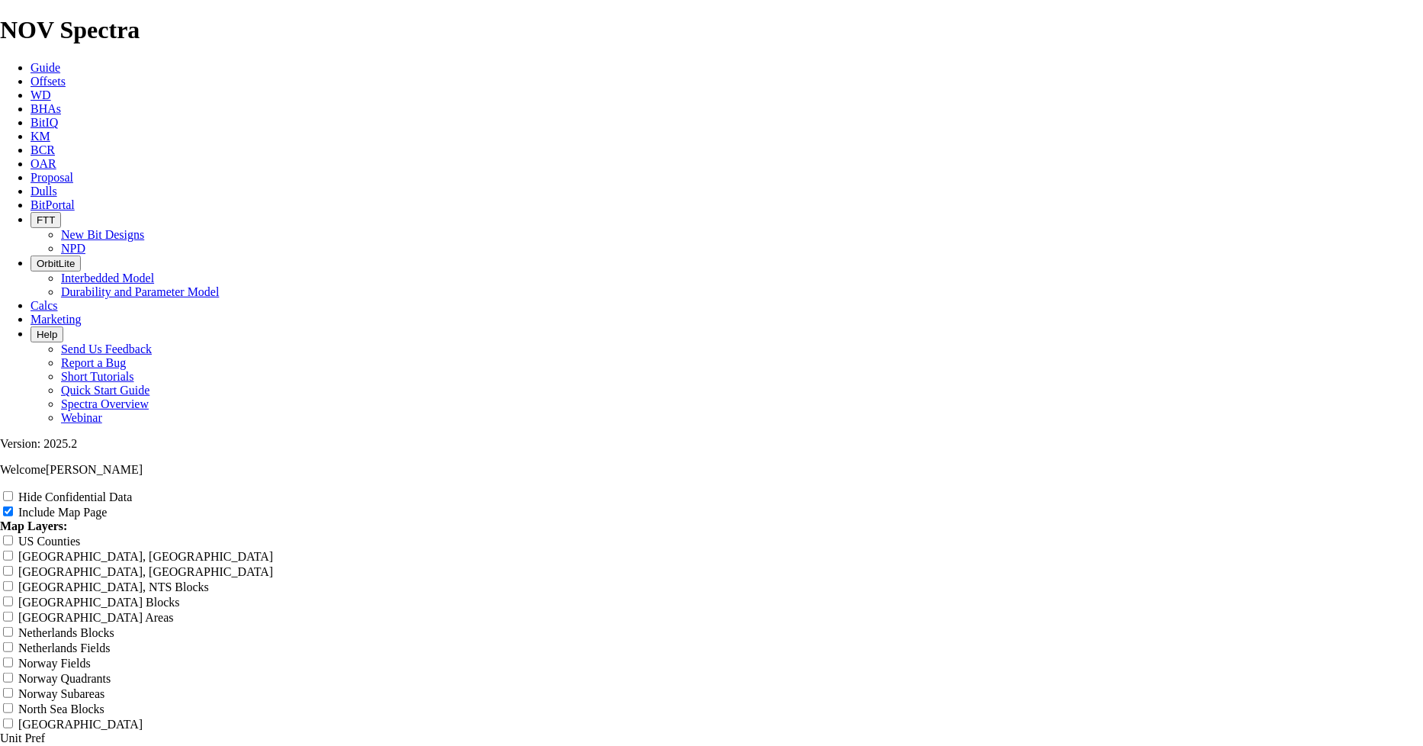
type input "L"
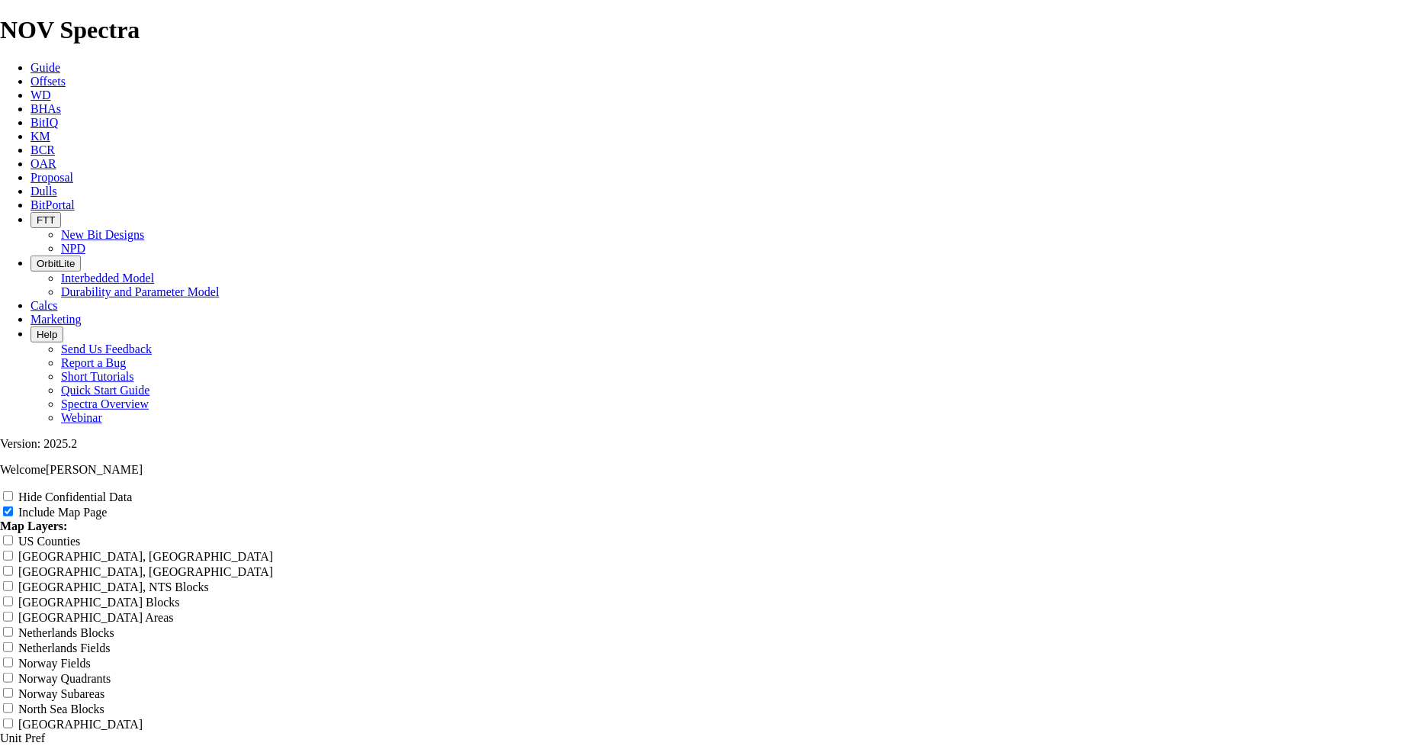
type input "L"
type input "Li"
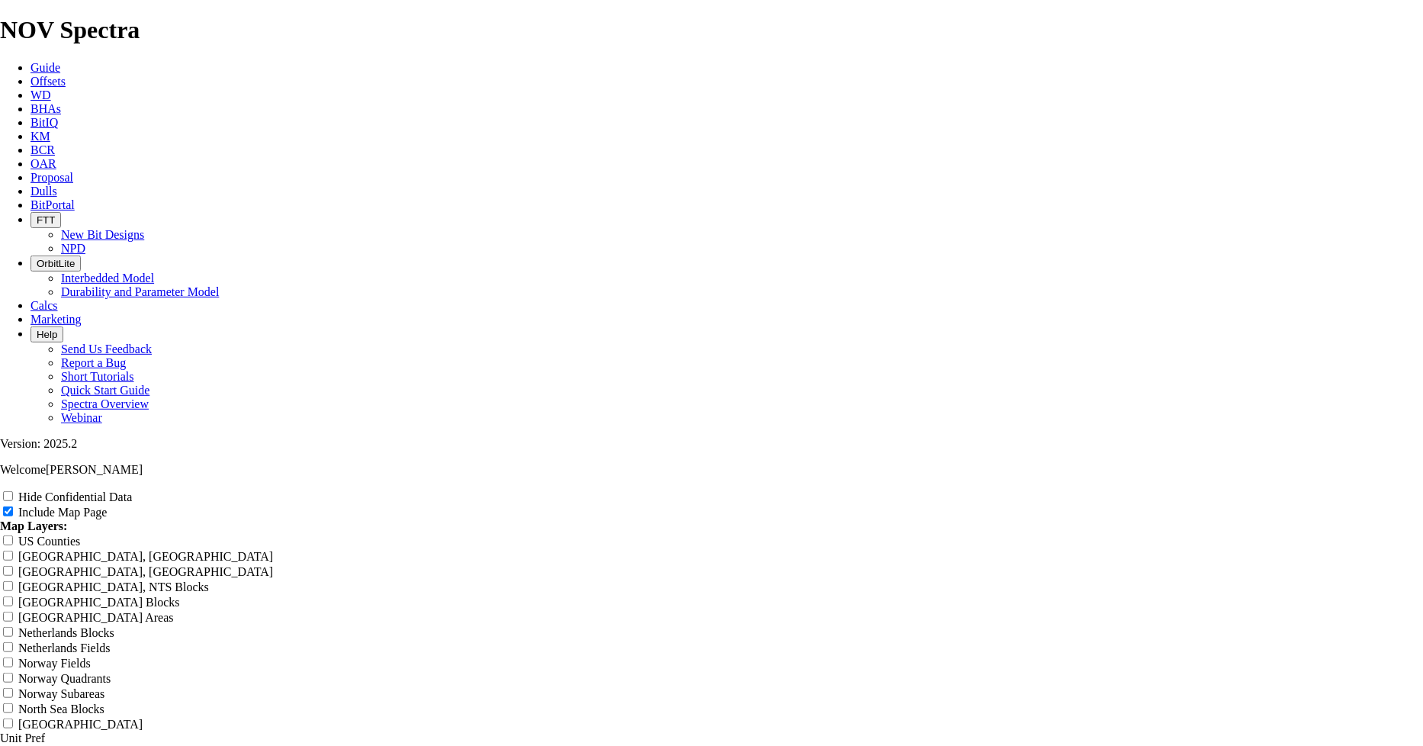
type input "Li"
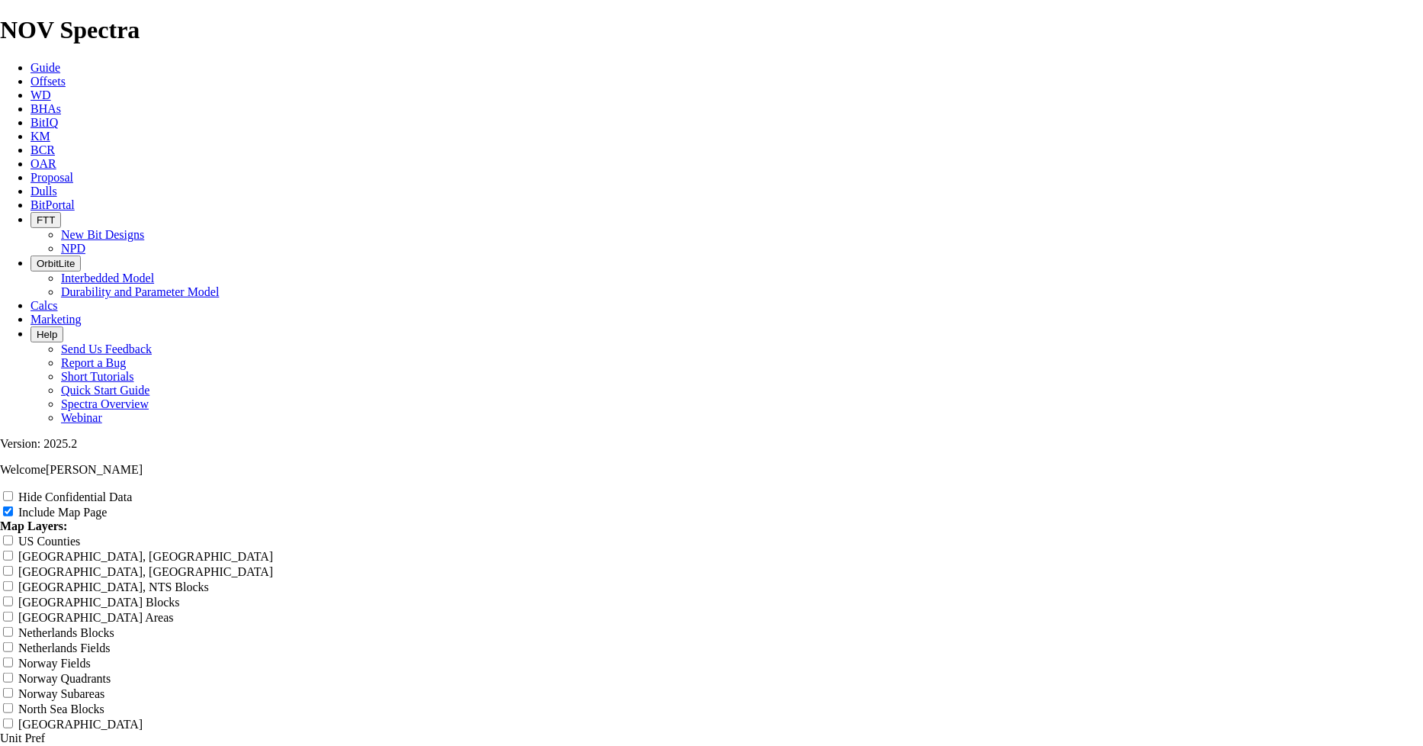
type input "Lip"
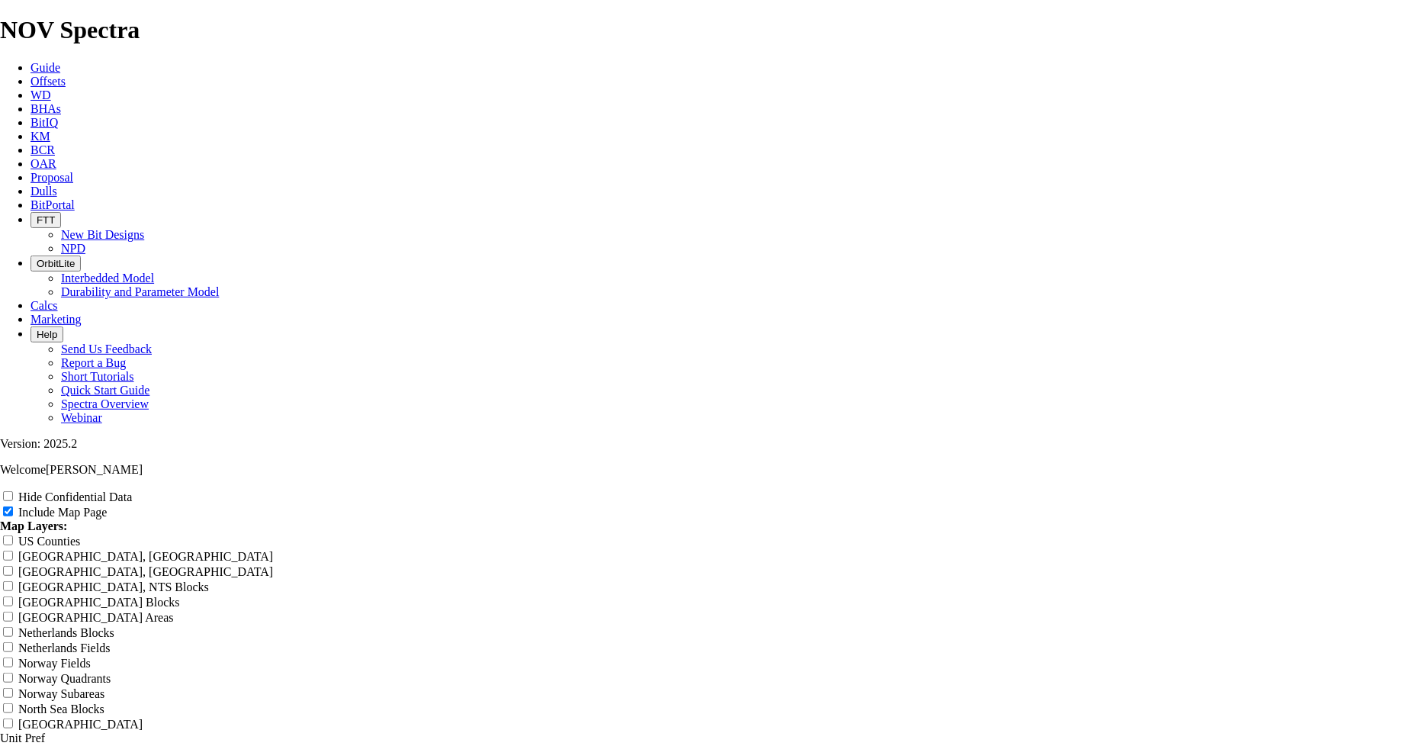
type input "Lip"
type input "Lips"
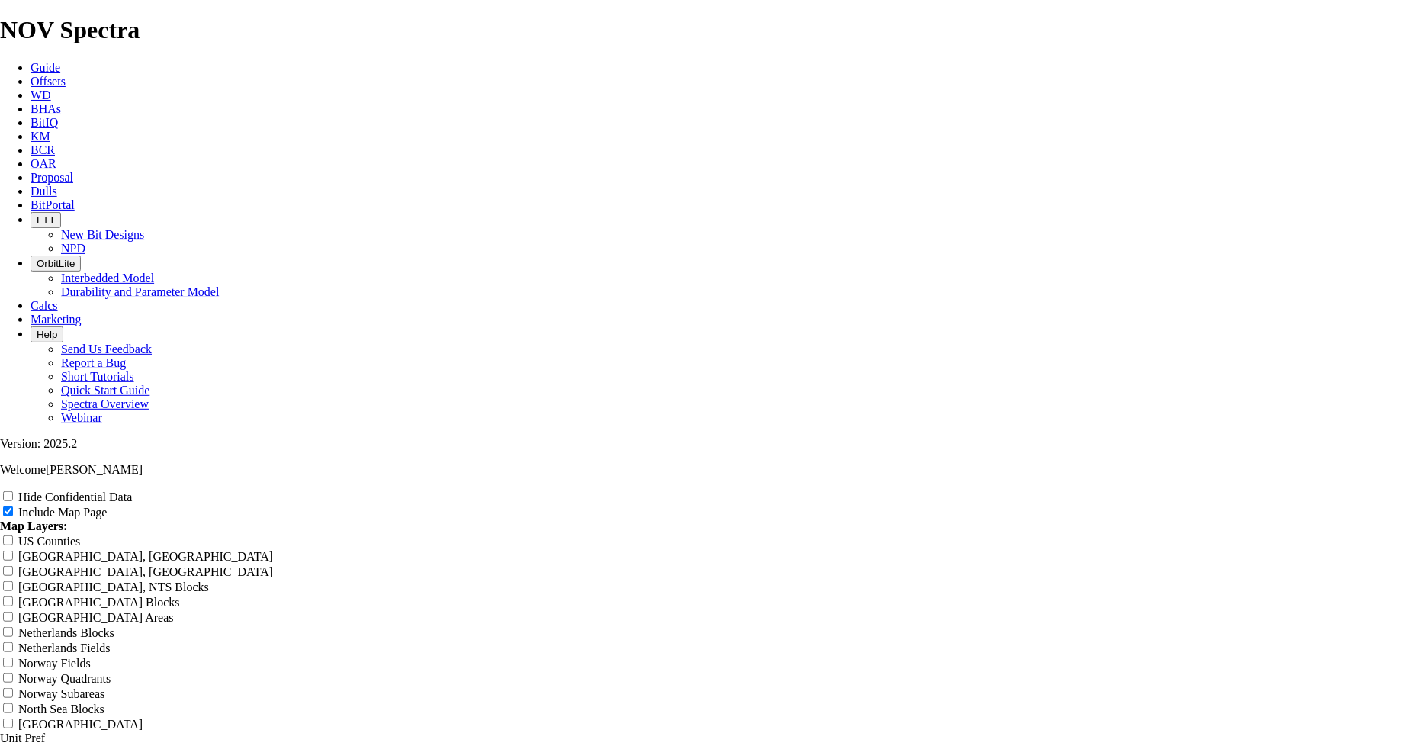
type input "Lips"
type input "Lipse"
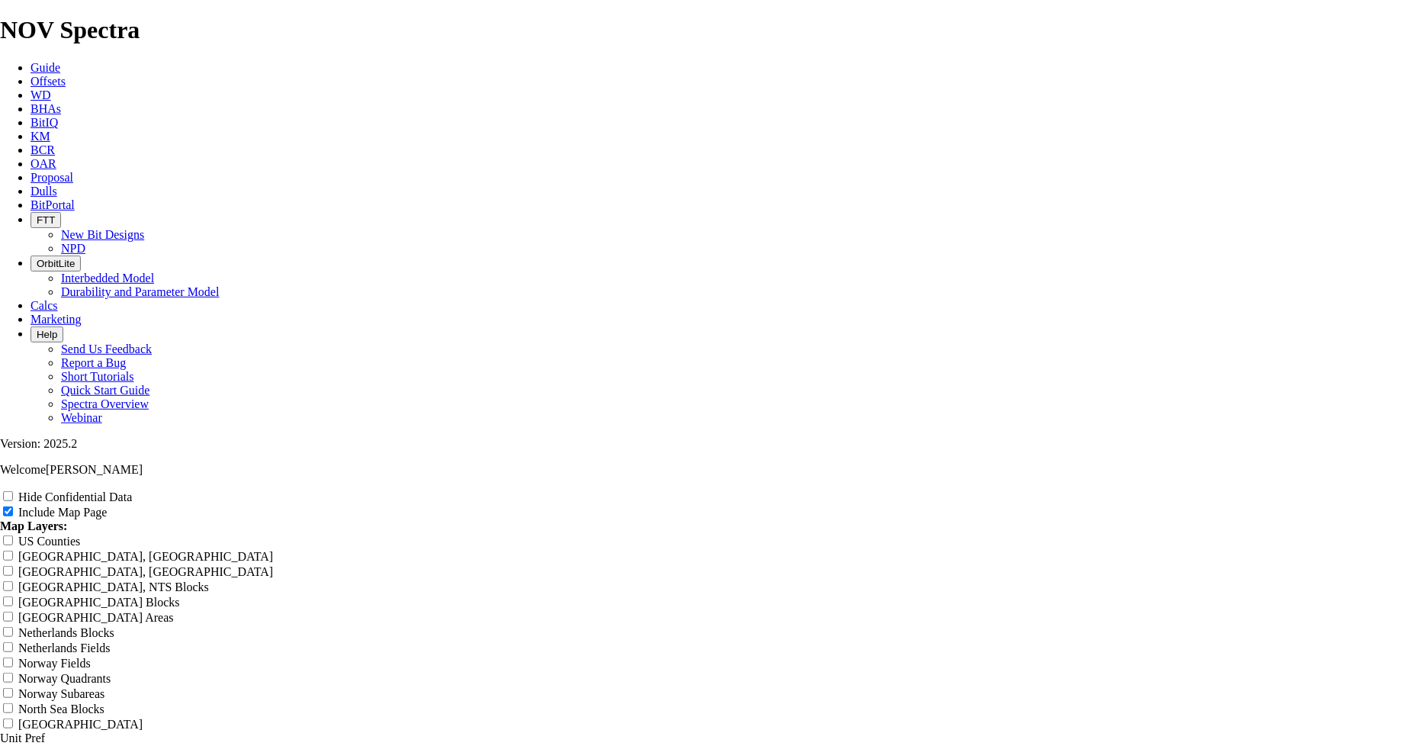
type input "Lipse"
type input "[PERSON_NAME]"
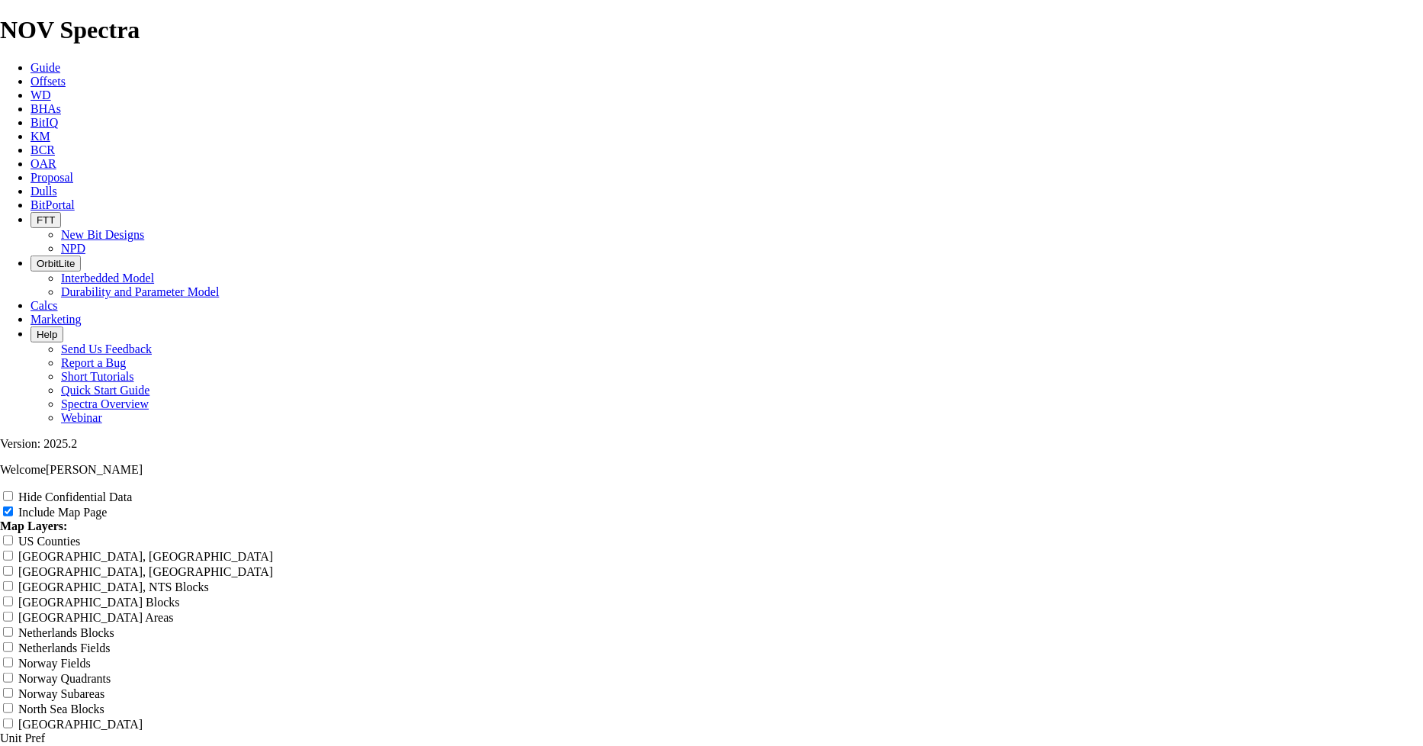
type input "[PERSON_NAME]"
type input "[PERSON_NAME] 1"
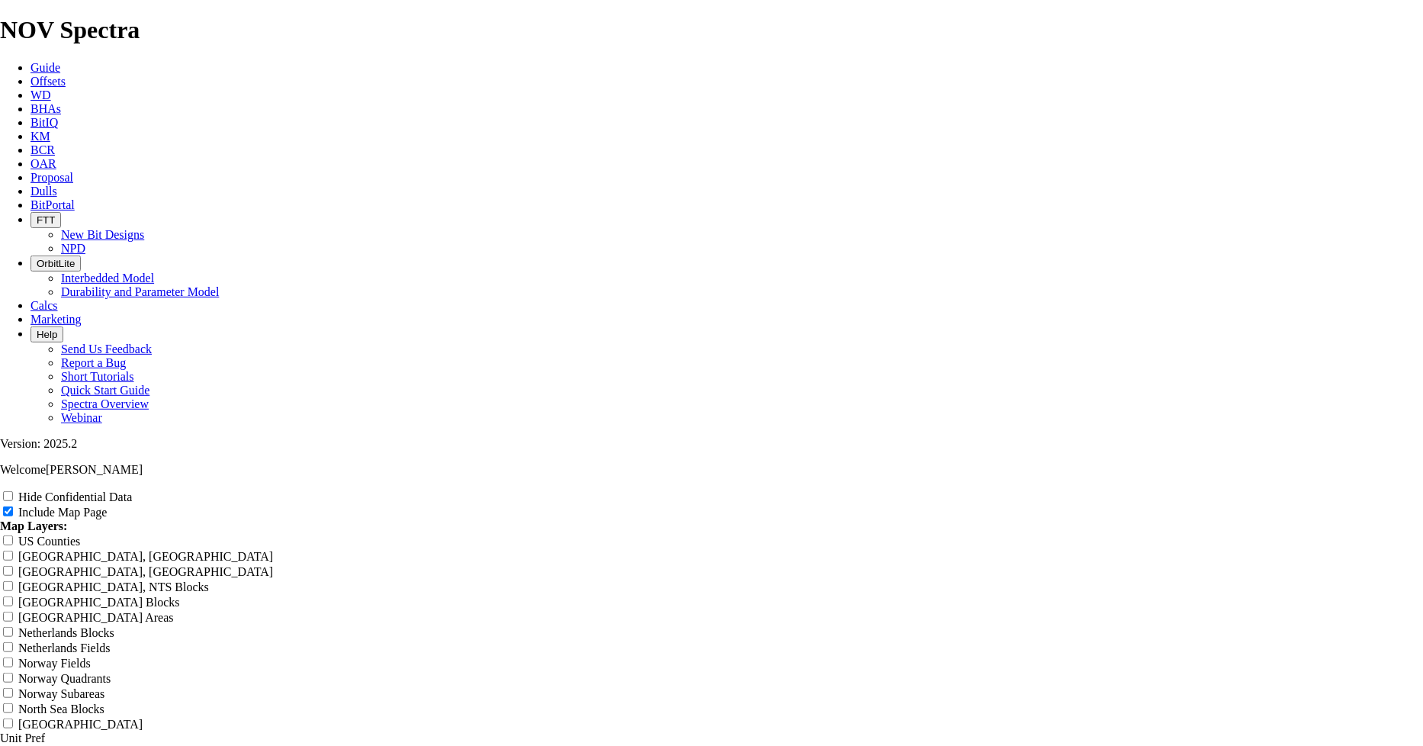
type input "[PERSON_NAME] 1"
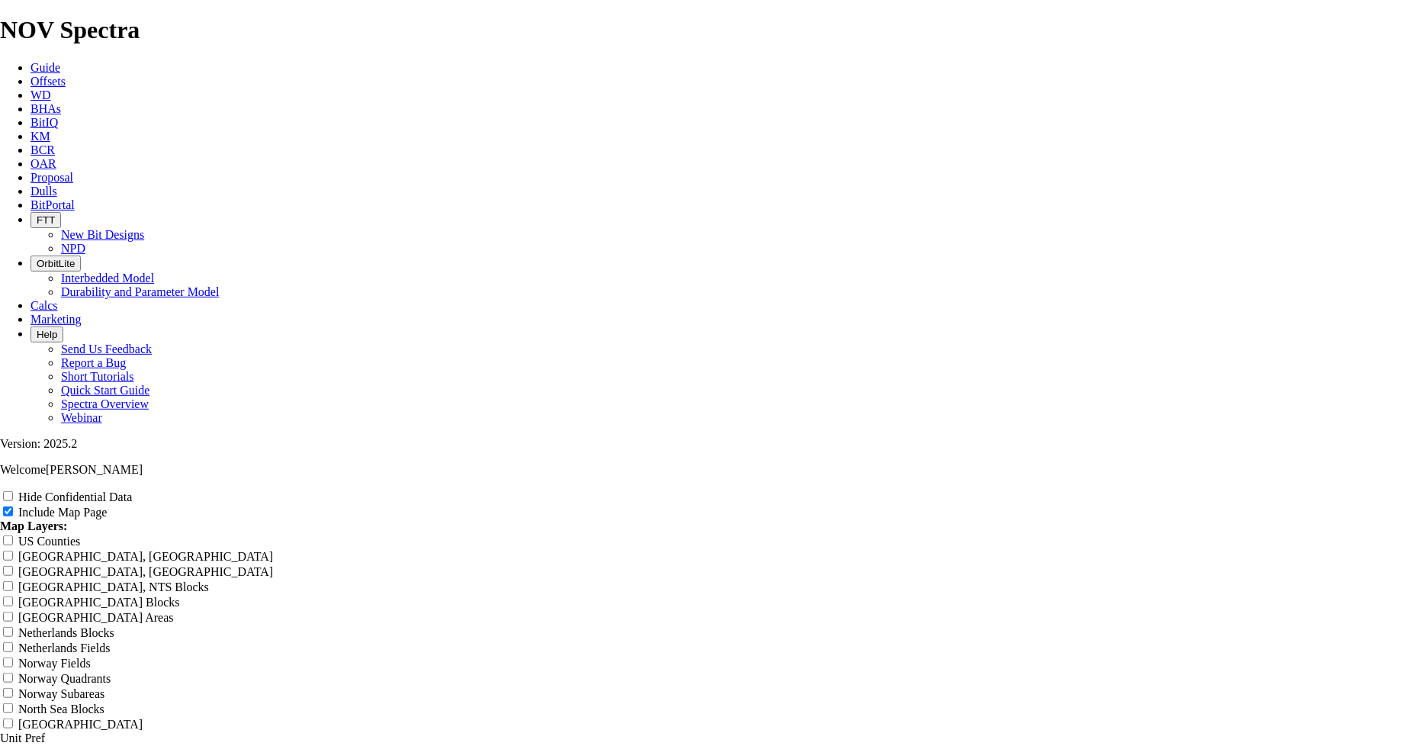
type input "[PERSON_NAME] 1H"
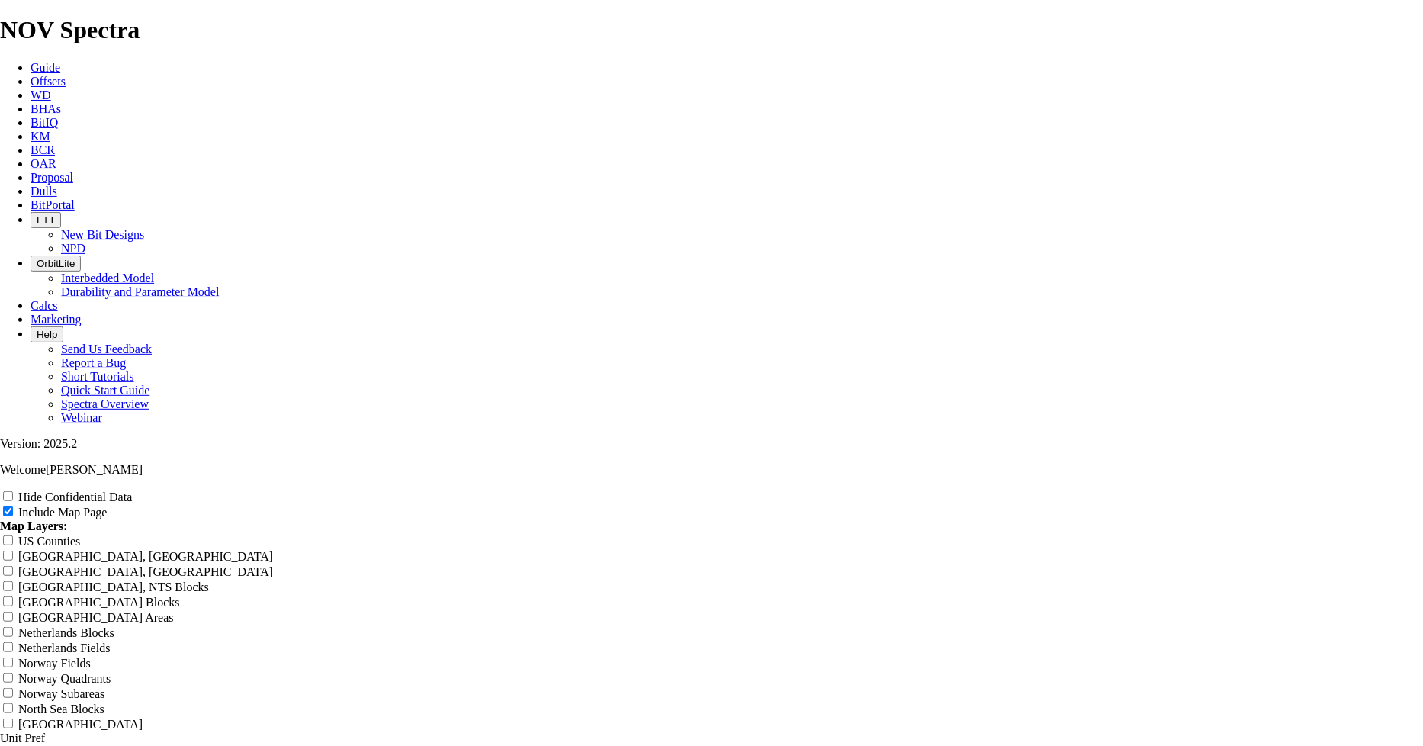
type input "[PERSON_NAME] 1H"
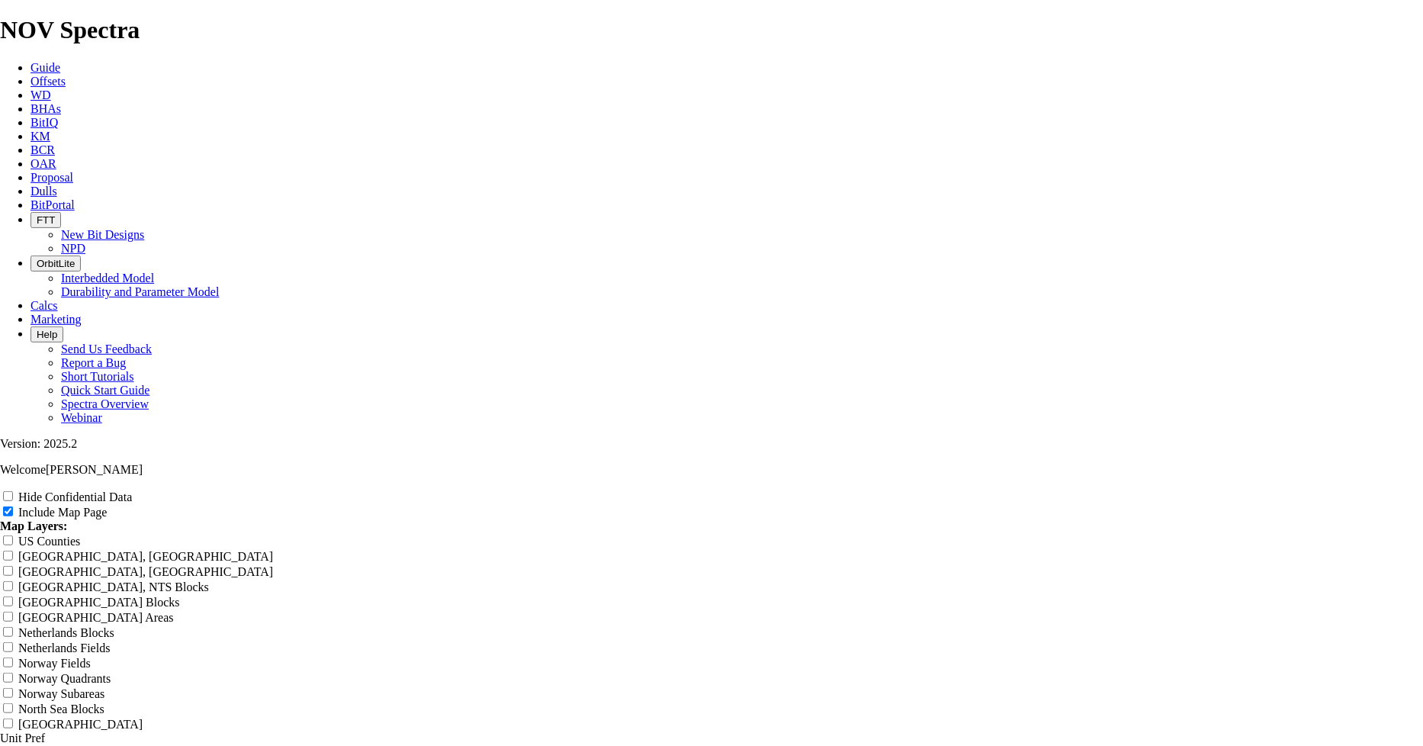
radio input "true"
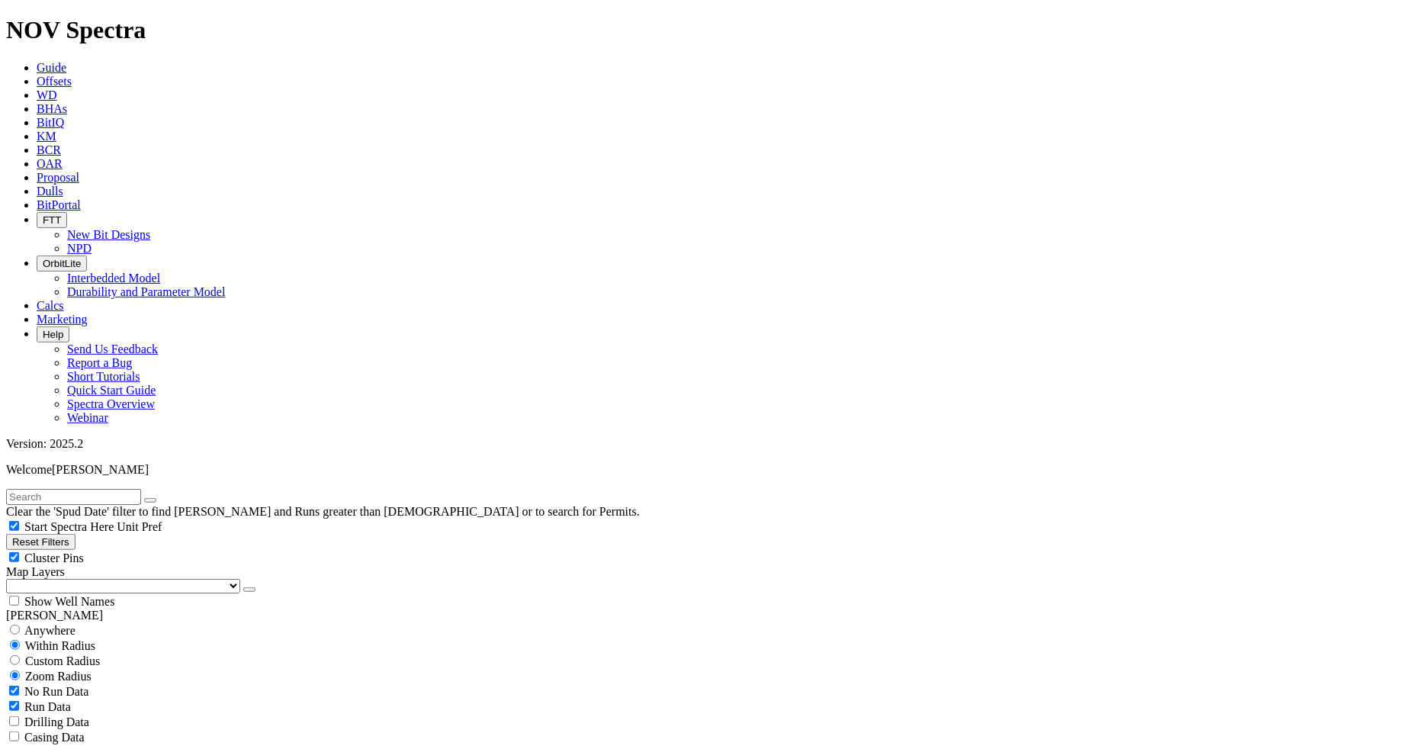
click at [63, 185] on link "Dulls" at bounding box center [50, 191] width 27 height 13
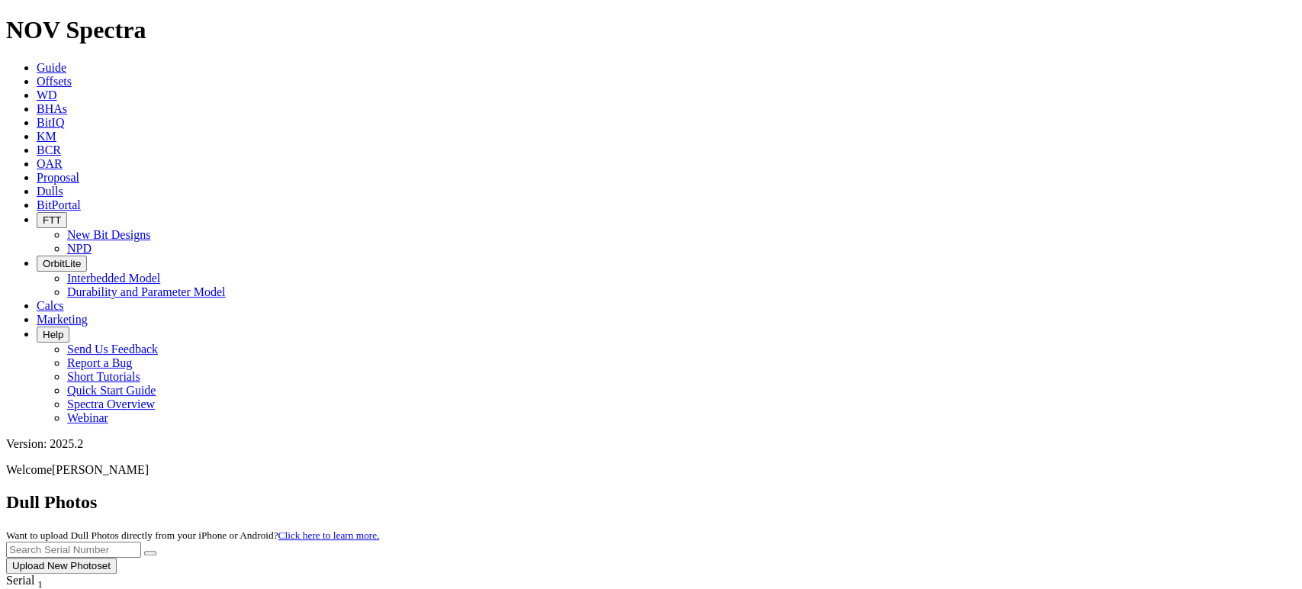
click at [141, 542] on input "text" at bounding box center [73, 550] width 135 height 16
click at [144, 551] on button "submit" at bounding box center [150, 553] width 12 height 5
drag, startPoint x: 1011, startPoint y: 68, endPoint x: 897, endPoint y: 70, distance: 113.7
click at [897, 492] on div "Dull Photos Want to upload Dull Photos directly from your iPhone or Android? Cl…" at bounding box center [651, 533] width 1290 height 82
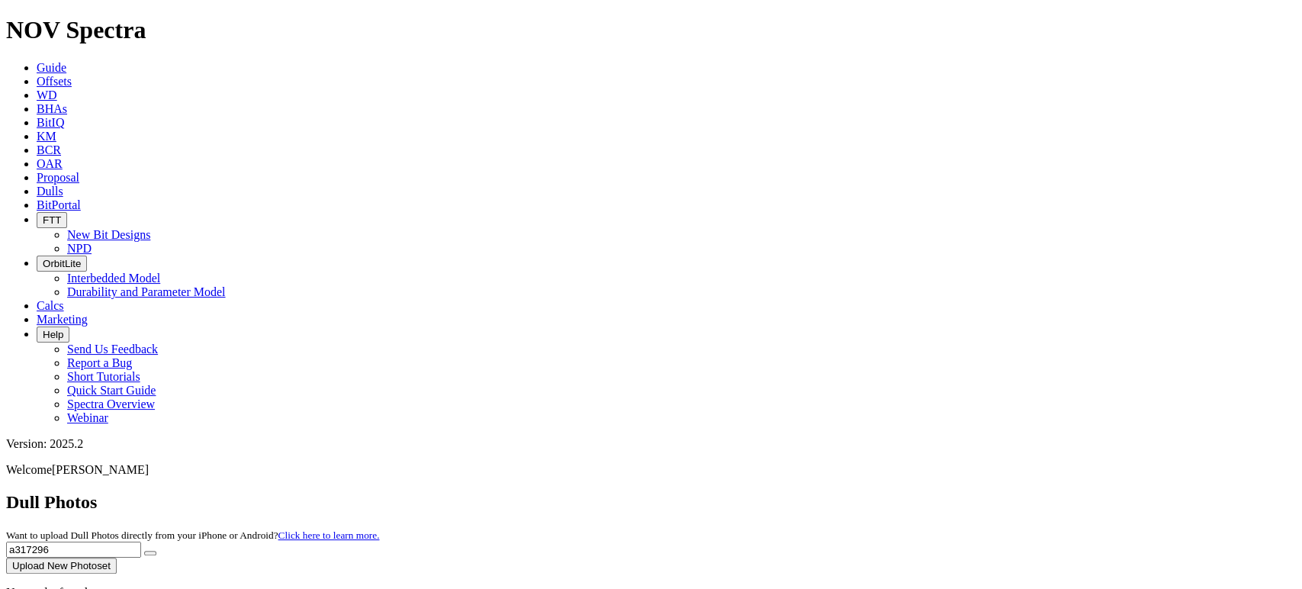
click at [144, 551] on button "submit" at bounding box center [150, 553] width 12 height 5
drag, startPoint x: 993, startPoint y: 61, endPoint x: 904, endPoint y: 64, distance: 89.3
click at [904, 492] on div "Dull Photos Want to upload Dull Photos directly from your iPhone or Android? Cl…" at bounding box center [651, 533] width 1290 height 82
type input "a320573"
click at [144, 551] on button "submit" at bounding box center [150, 553] width 12 height 5
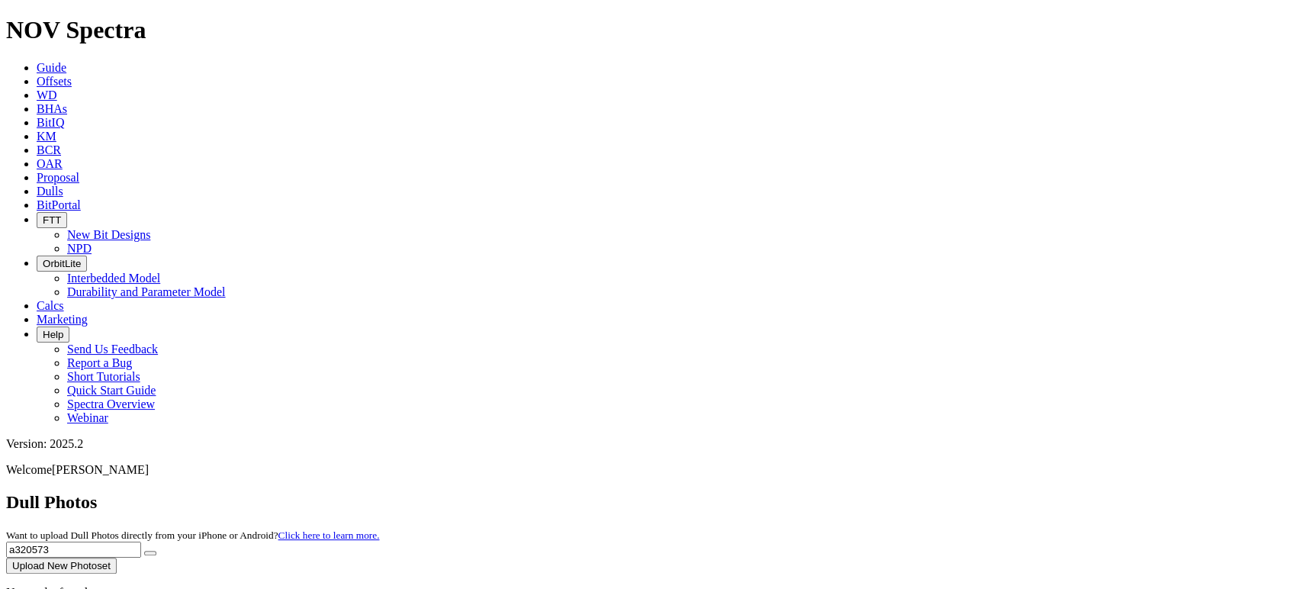
drag, startPoint x: 1029, startPoint y: 72, endPoint x: 877, endPoint y: 79, distance: 152.8
click at [877, 492] on div "Dull Photos Want to upload Dull Photos directly from your iPhone or Android? Cl…" at bounding box center [651, 533] width 1290 height 82
click at [156, 551] on button "submit" at bounding box center [150, 553] width 12 height 5
click at [141, 542] on input "text" at bounding box center [73, 550] width 135 height 16
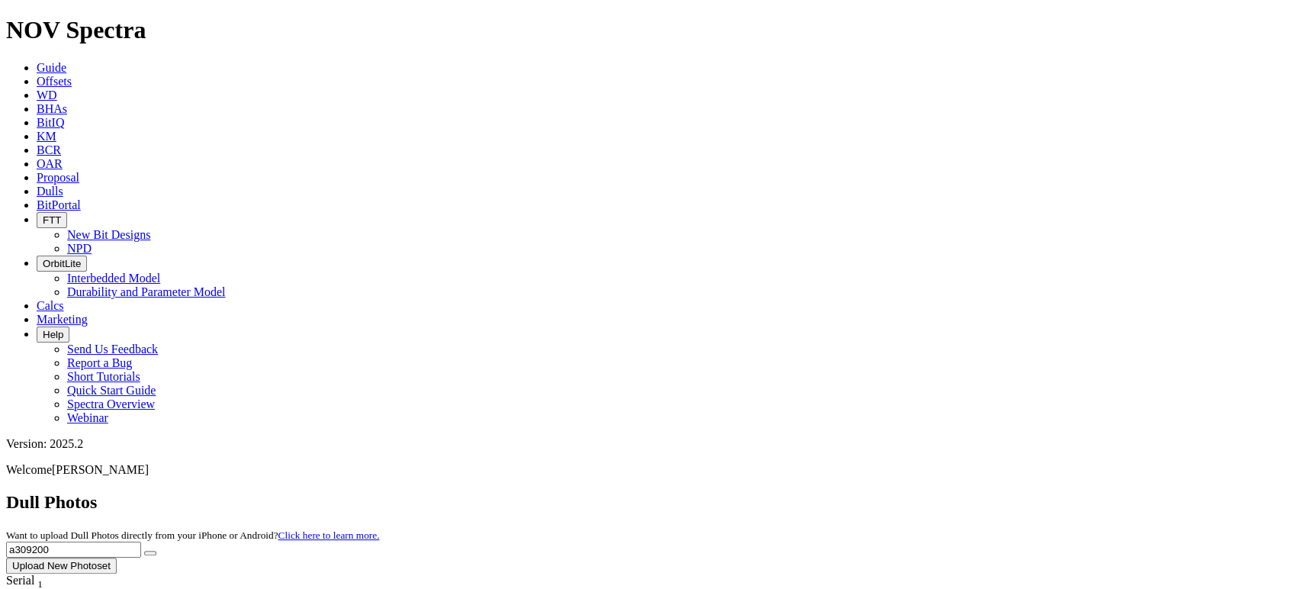
type input "a309200"
click at [144, 551] on button "submit" at bounding box center [150, 553] width 12 height 5
drag, startPoint x: 993, startPoint y: 69, endPoint x: 886, endPoint y: 69, distance: 106.8
click at [887, 492] on div "Dull Photos Want to upload Dull Photos directly from your iPhone or Android? Cl…" at bounding box center [651, 533] width 1290 height 82
click at [886, 492] on div "Dull Photos Want to upload Dull Photos directly from your iPhone or Android? Cl…" at bounding box center [651, 533] width 1290 height 82
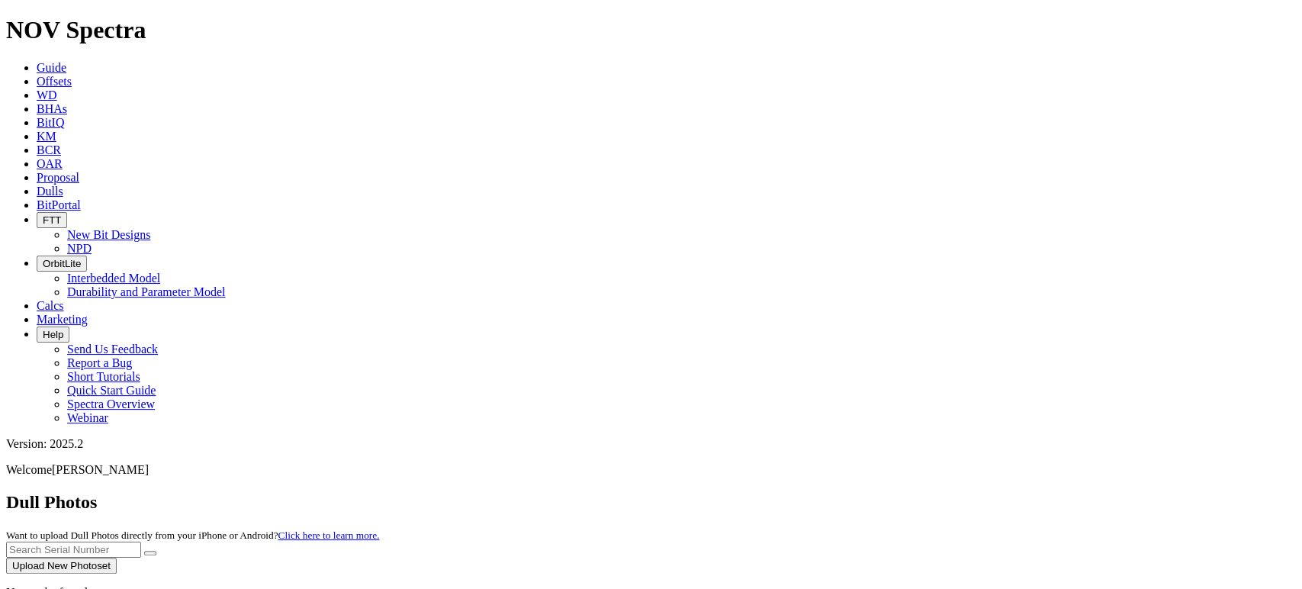
click at [150, 553] on icon "submit" at bounding box center [150, 553] width 0 height 0
click at [877, 492] on div "Dull Photos Want to upload Dull Photos directly from your iPhone or Android? Cl…" at bounding box center [651, 533] width 1290 height 82
click at [72, 75] on link "Offsets" at bounding box center [54, 81] width 35 height 13
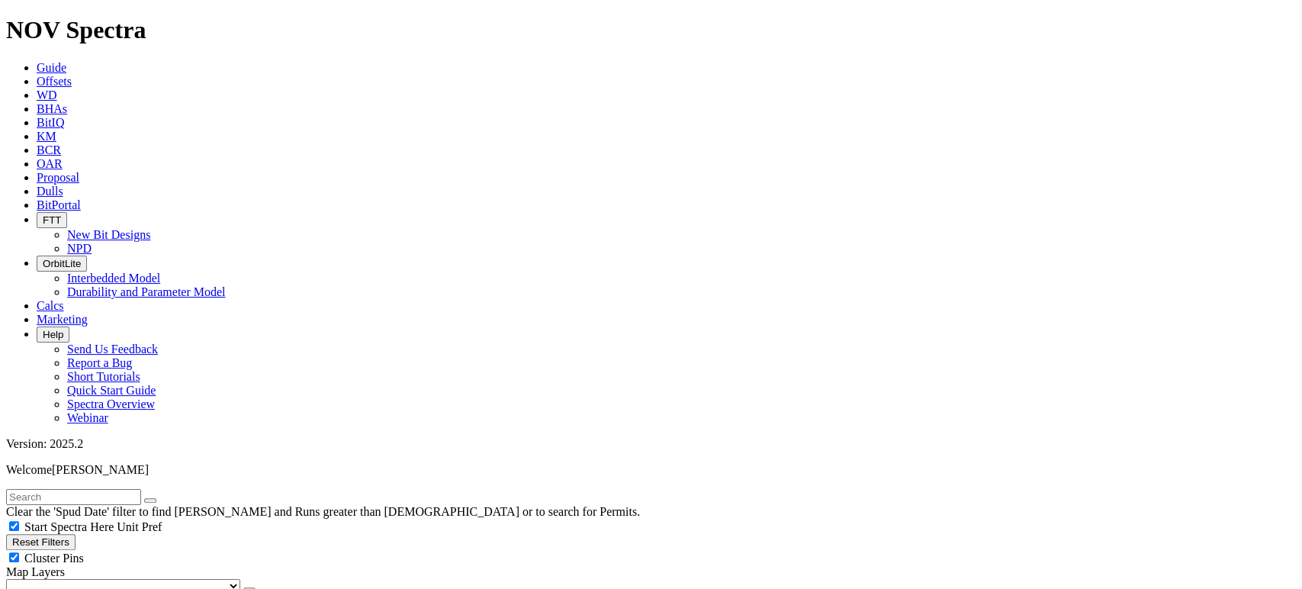
radio input "true"
radio input "false"
drag, startPoint x: 93, startPoint y: 61, endPoint x: 111, endPoint y: 72, distance: 21.2
click at [93, 489] on input "text" at bounding box center [73, 497] width 135 height 16
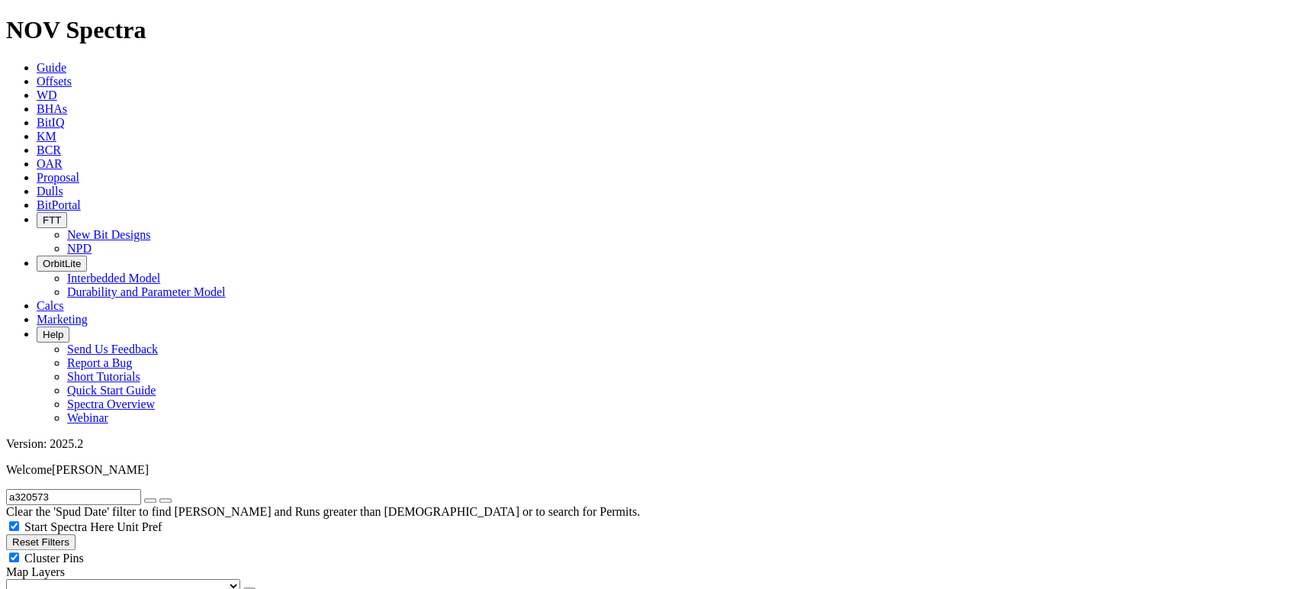
type input "a320573"
radio input "false"
radio input "true"
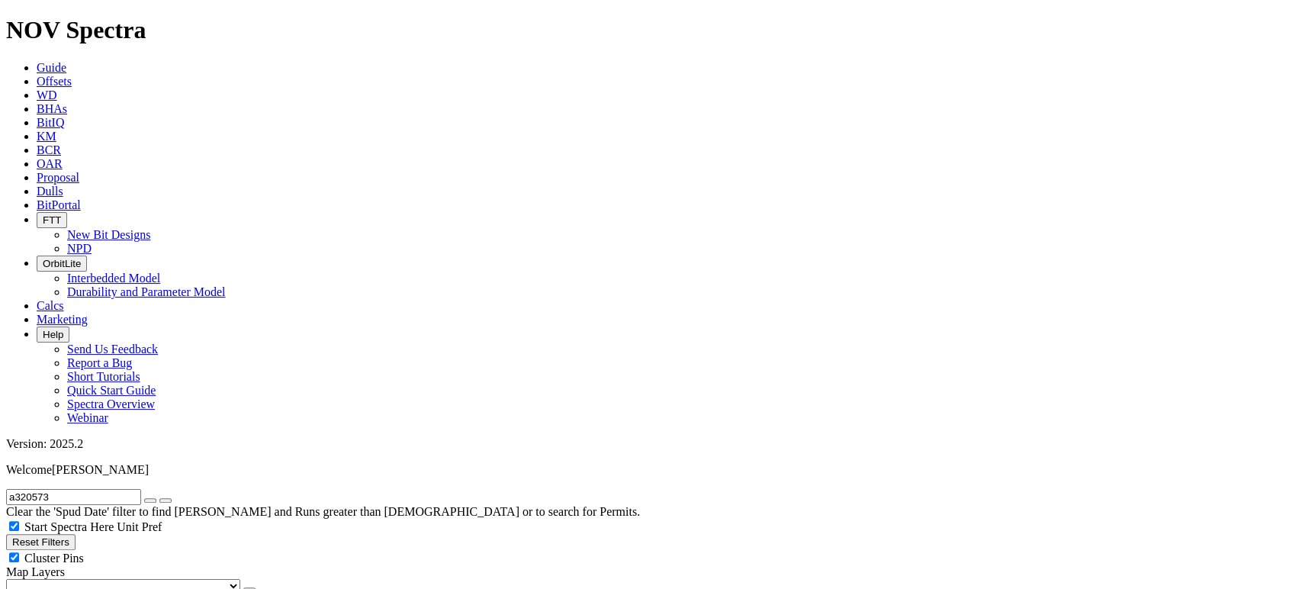
scroll to position [78, 0]
